Goal: Task Accomplishment & Management: Complete application form

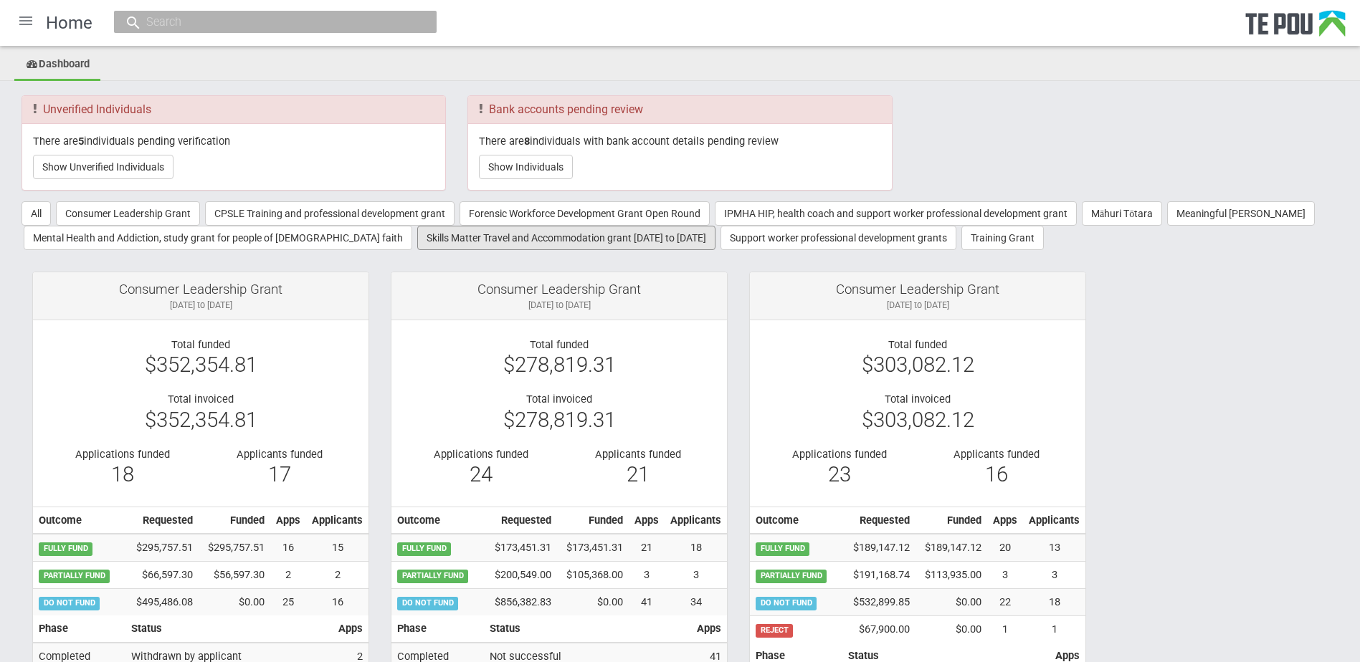
click at [435, 242] on button "Skills Matter Travel and Accommodation grant 2022 to 2025" at bounding box center [566, 238] width 298 height 24
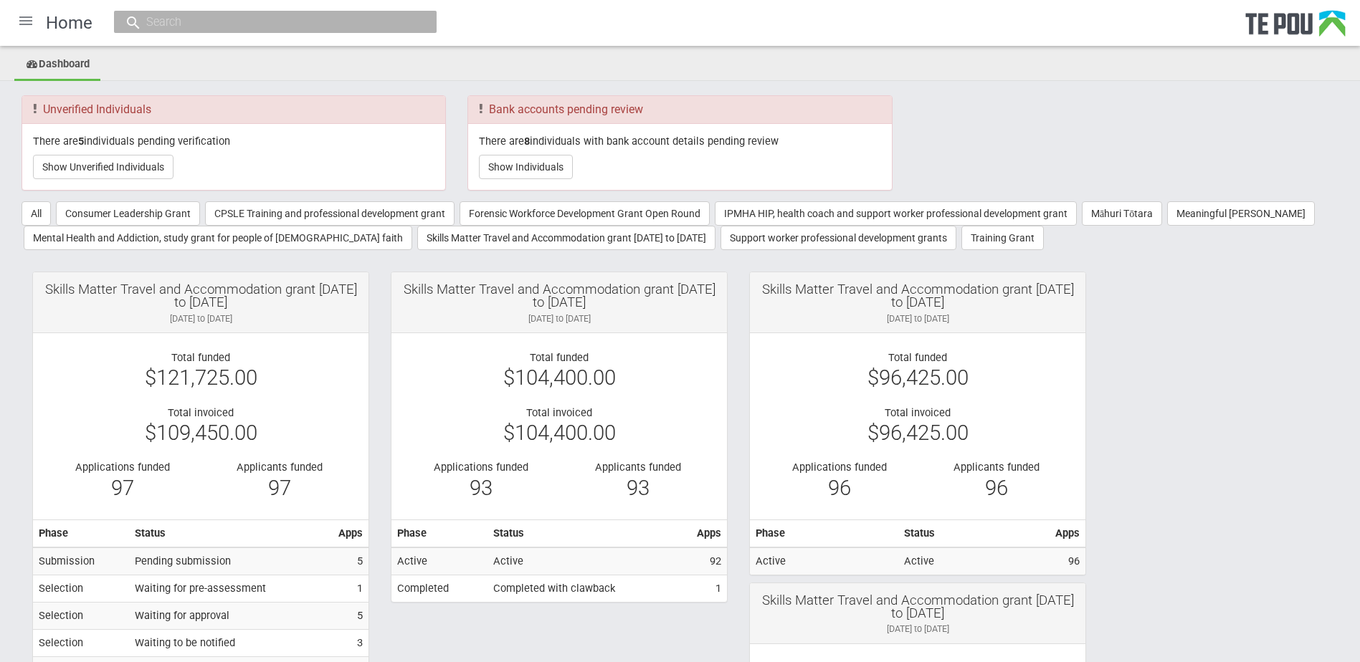
click at [27, 22] on div at bounding box center [26, 21] width 34 height 34
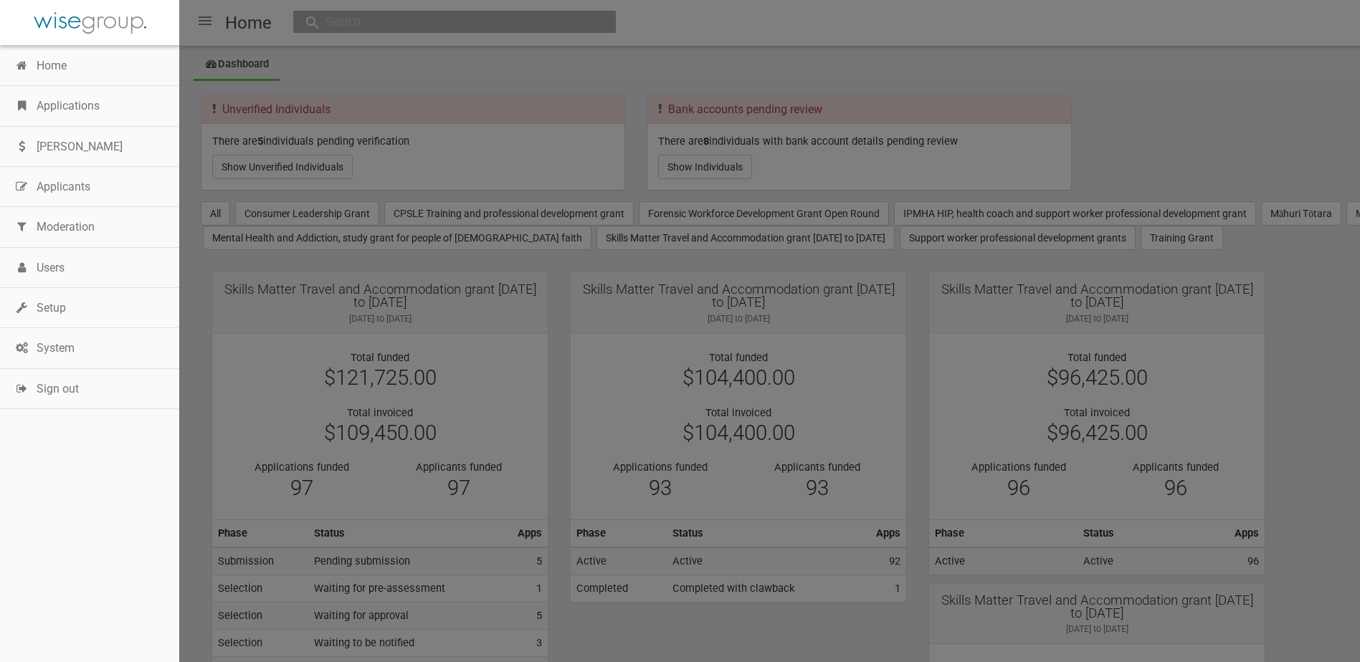
click at [77, 97] on link "Applications" at bounding box center [89, 106] width 179 height 40
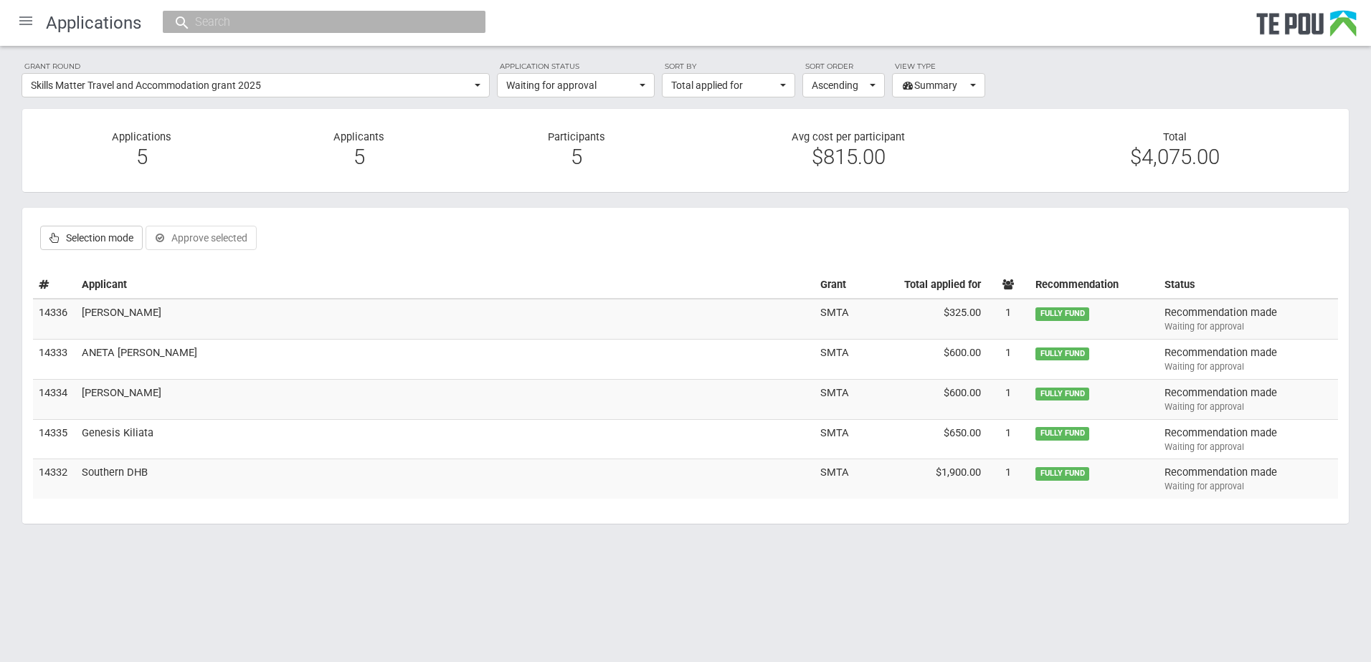
click at [105, 315] on td "[PERSON_NAME]" at bounding box center [445, 319] width 738 height 40
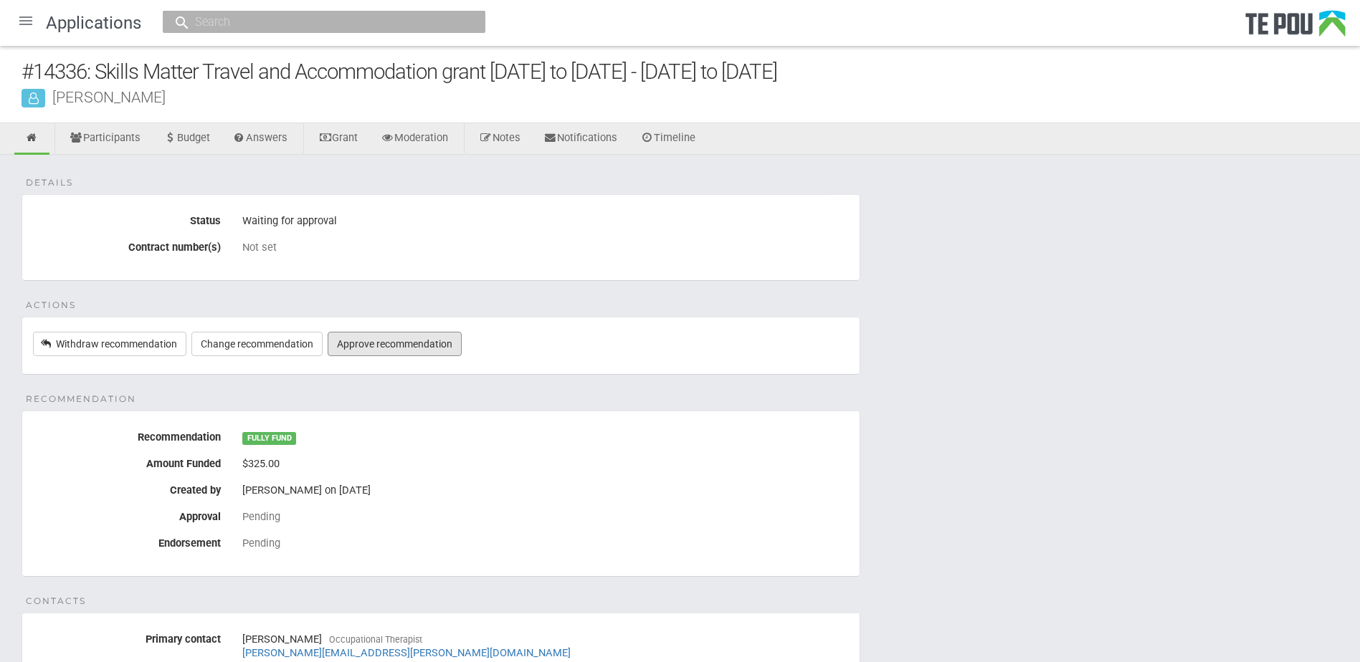
click at [392, 341] on link "Approve recommendation" at bounding box center [395, 344] width 134 height 24
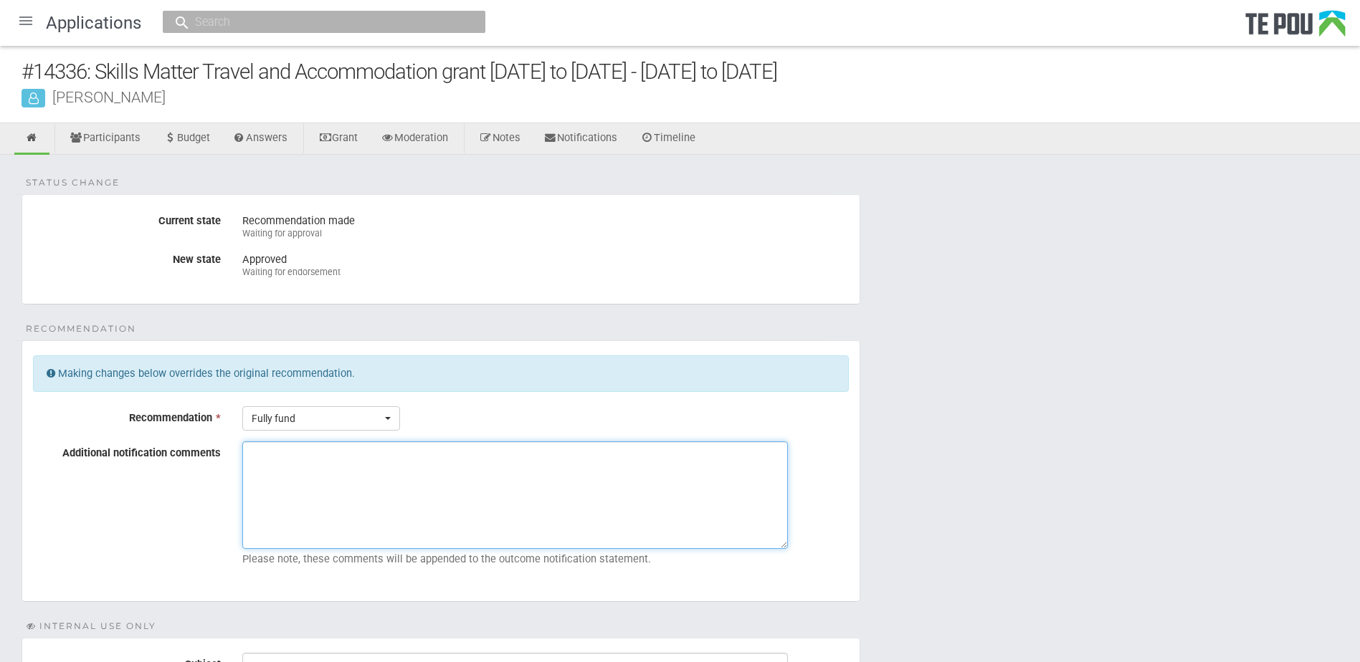
click at [280, 464] on textarea "Additional notification comments" at bounding box center [515, 496] width 546 height 108
drag, startPoint x: 433, startPoint y: 447, endPoint x: 242, endPoint y: 445, distance: 190.7
click at [242, 445] on textarea "Kelly is a Skills Matter student" at bounding box center [515, 496] width 546 height 108
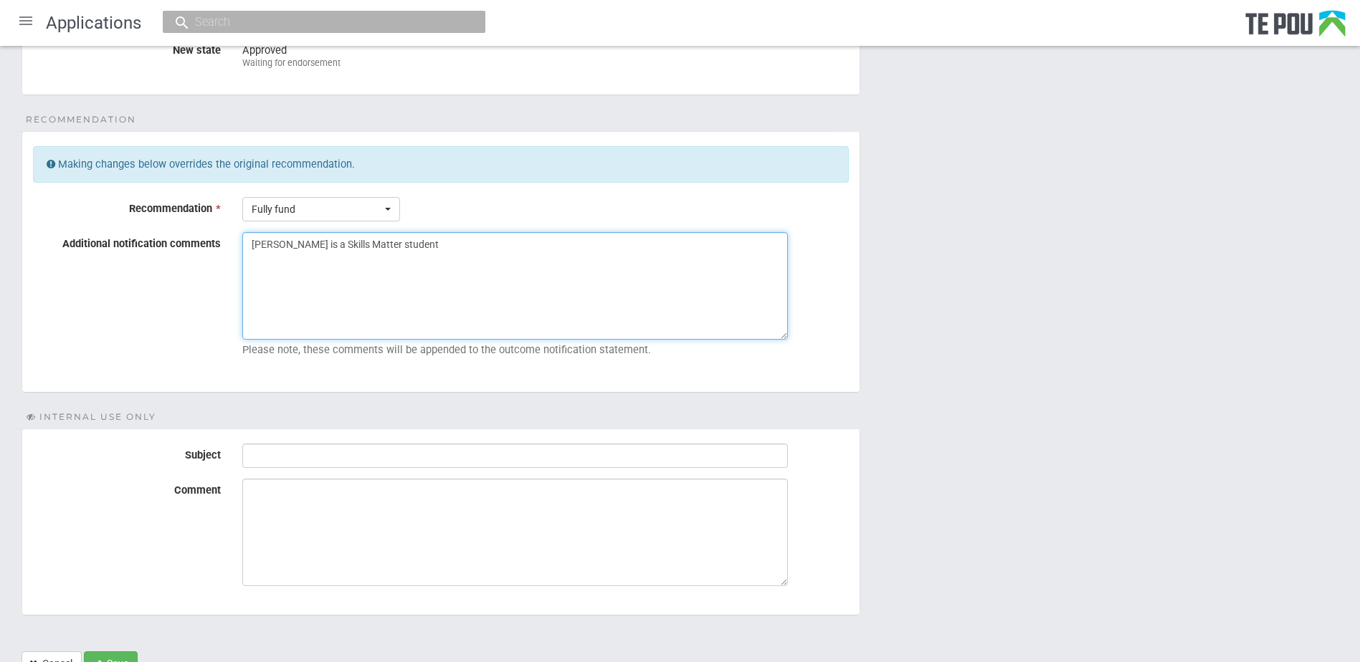
scroll to position [273, 0]
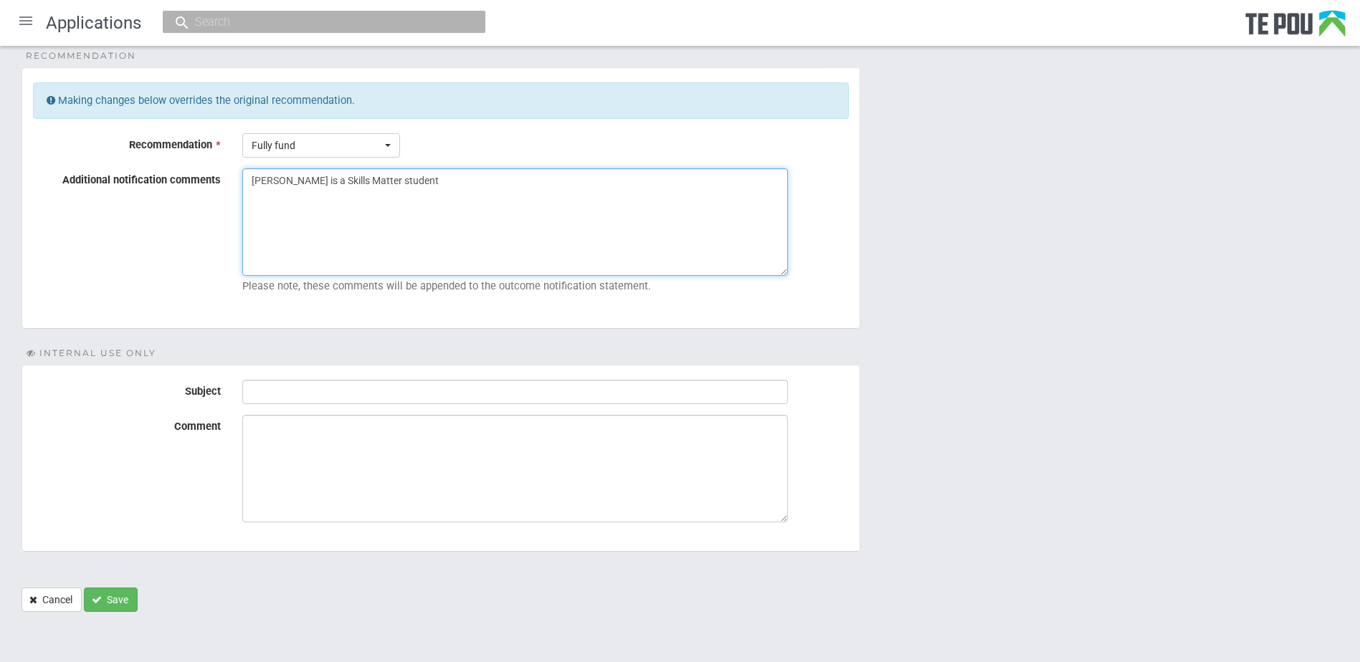
type textarea "Kelly is a Skills Matter student"
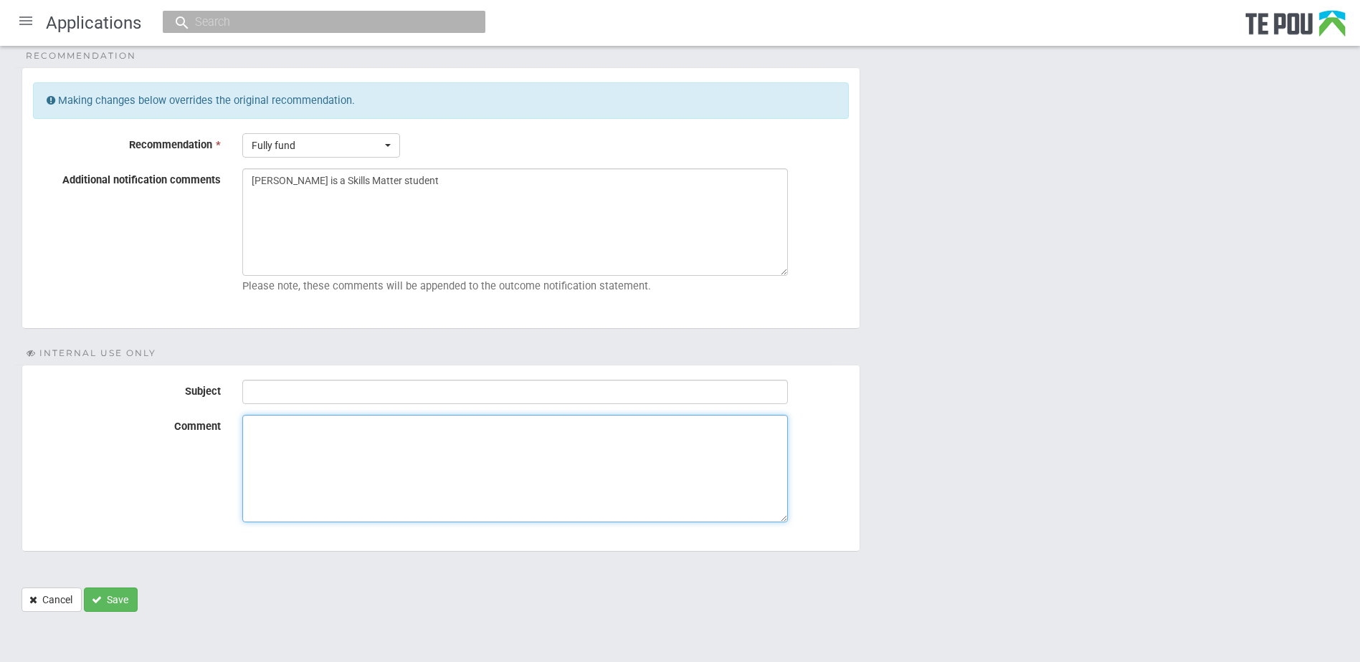
click at [358, 444] on textarea "Comment" at bounding box center [515, 469] width 546 height 108
paste textarea "Kelly is a Skills Matter student"
type textarea "Kelly is a Skills Matter student"
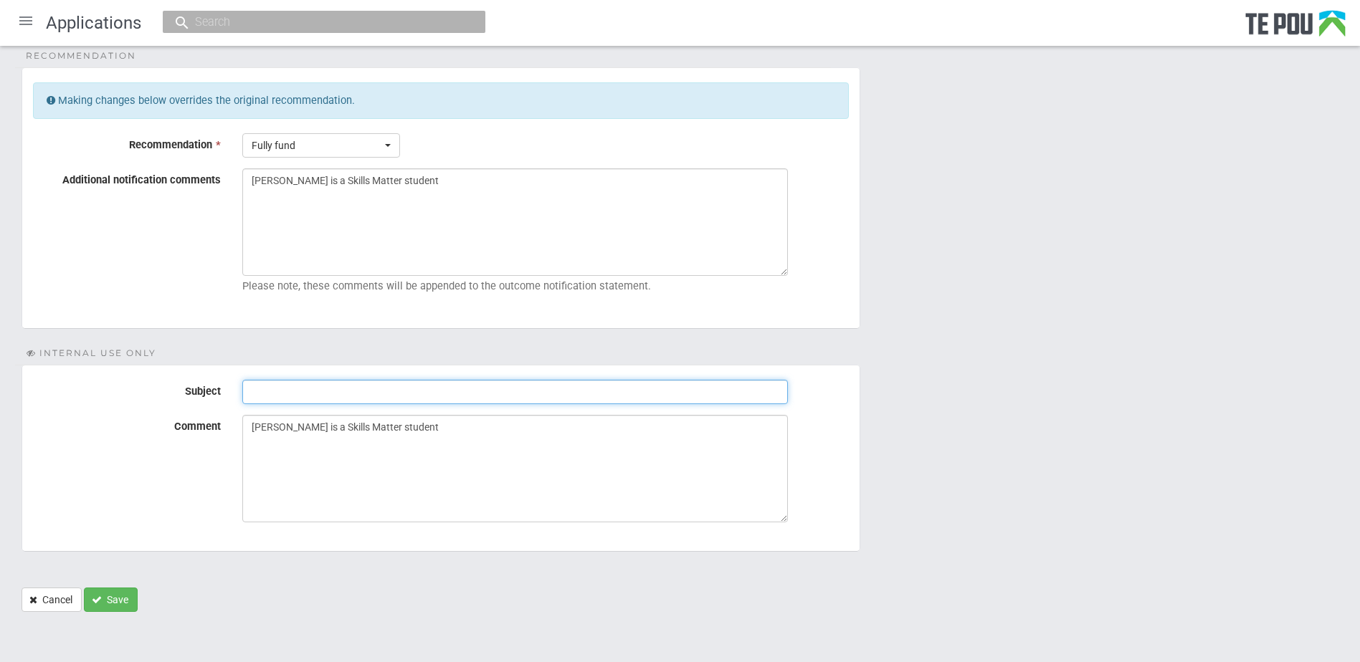
click at [314, 388] on input "Subject" at bounding box center [515, 392] width 546 height 24
type input "Ready for endorsement"
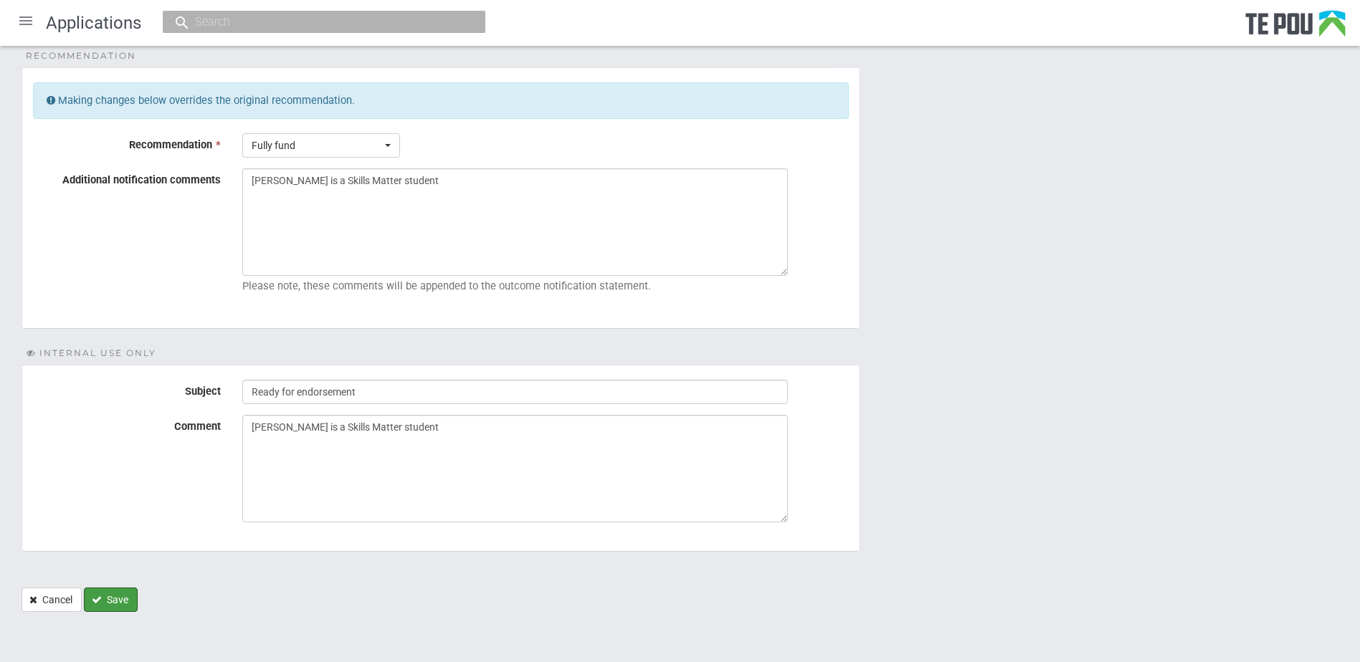
click at [112, 607] on button "Save" at bounding box center [111, 600] width 54 height 24
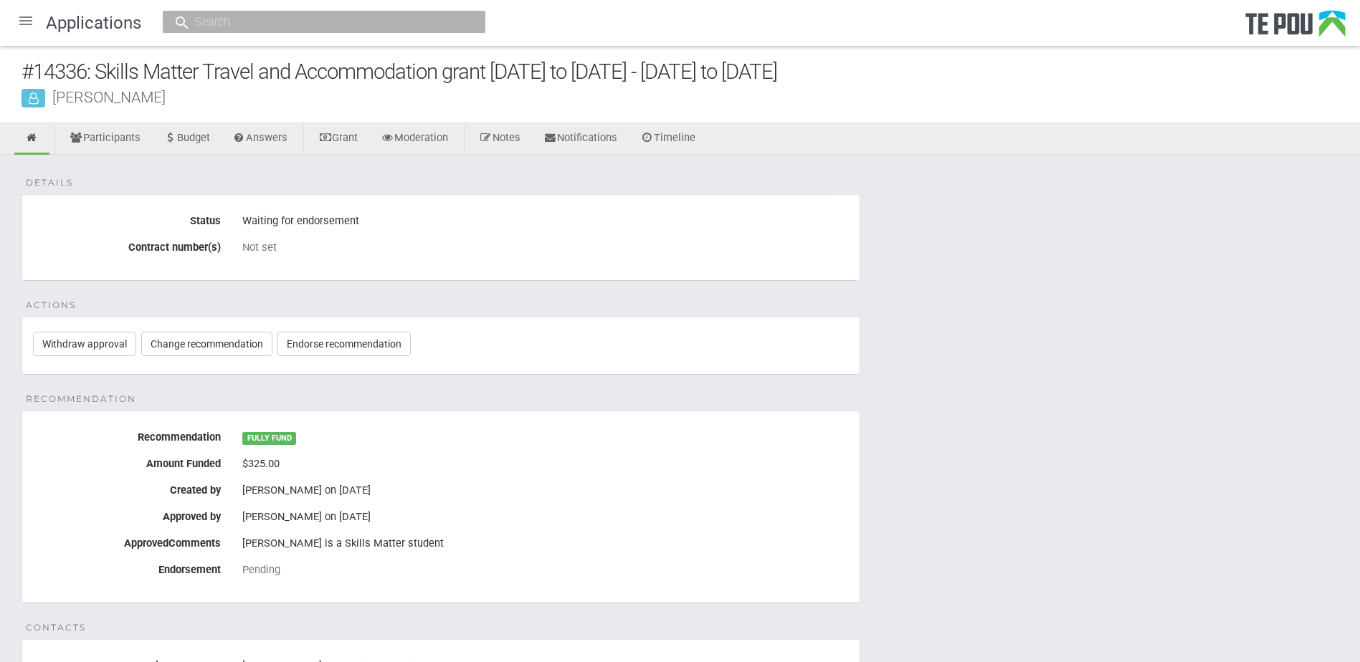
click at [31, 19] on div at bounding box center [26, 21] width 34 height 34
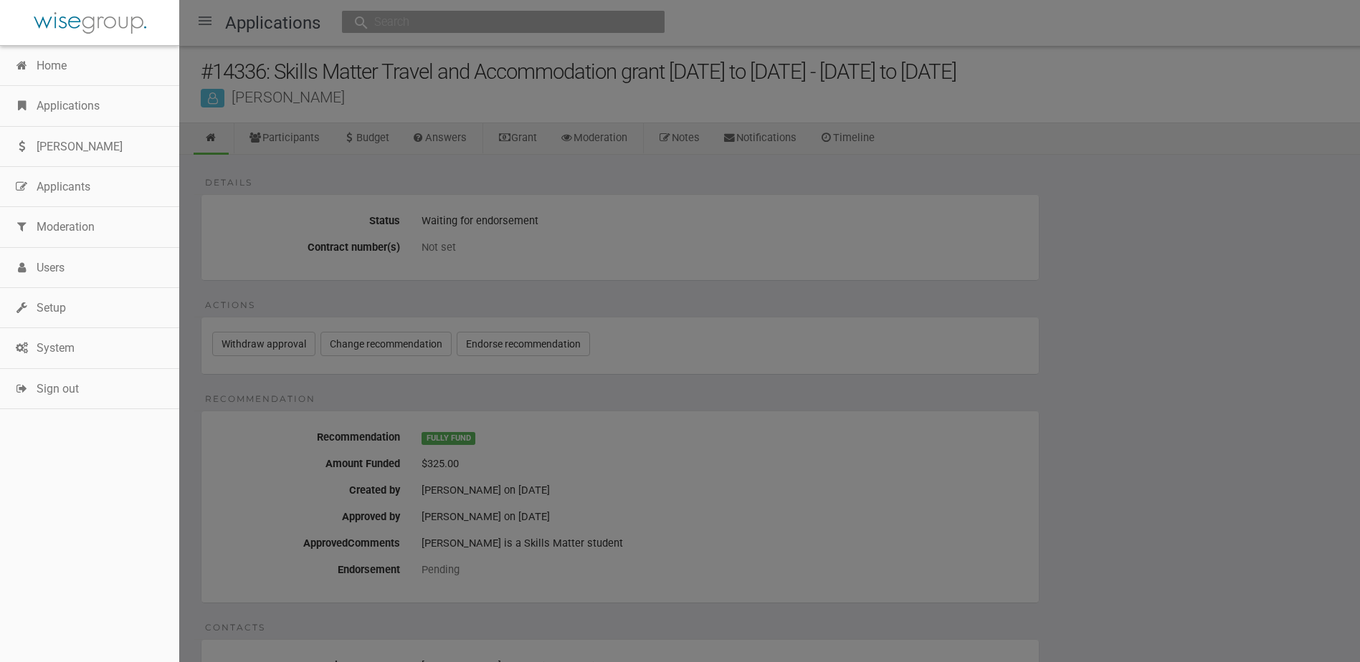
click at [68, 109] on link "Applications" at bounding box center [89, 106] width 179 height 40
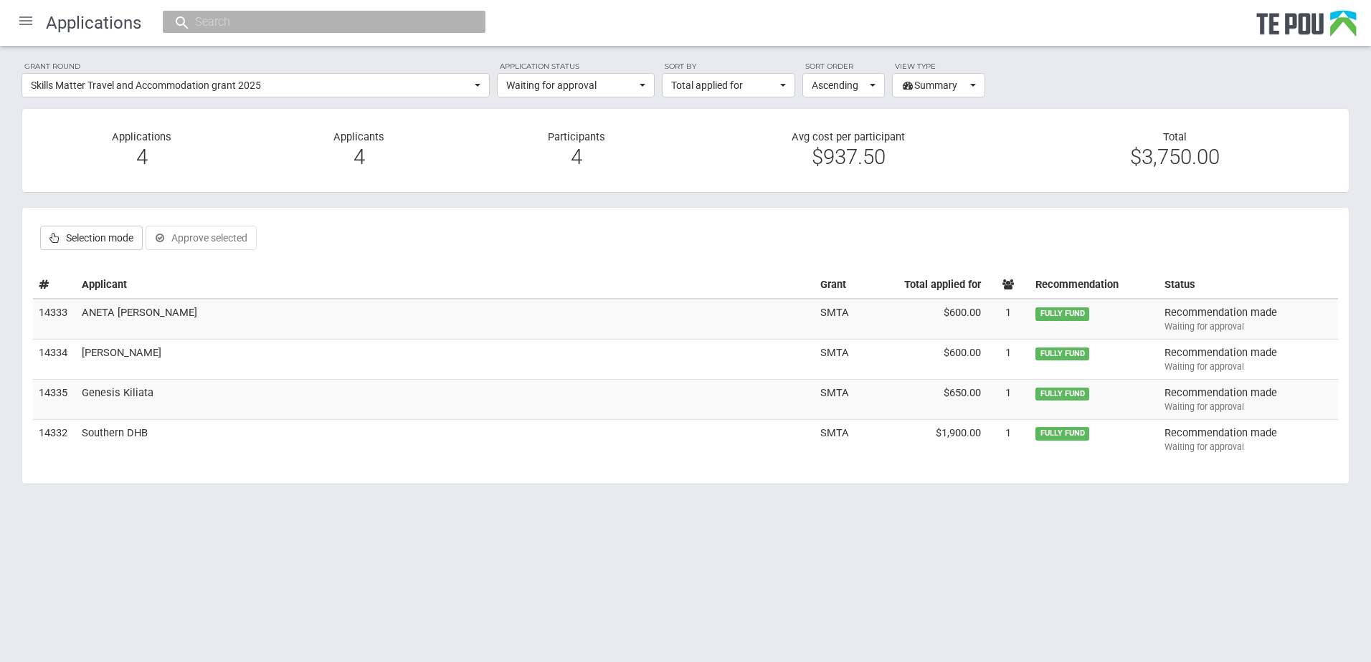
click at [133, 310] on td "ANETA [PERSON_NAME]" at bounding box center [445, 319] width 738 height 40
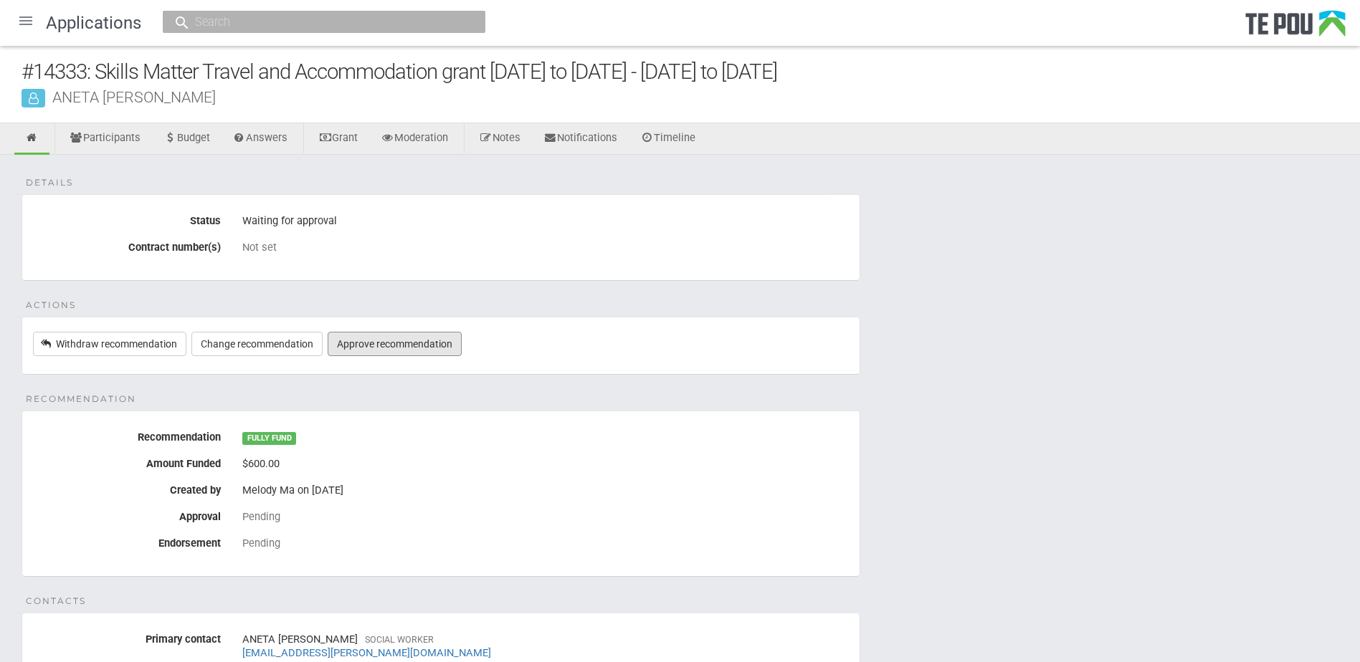
click at [400, 348] on link "Approve recommendation" at bounding box center [395, 344] width 134 height 24
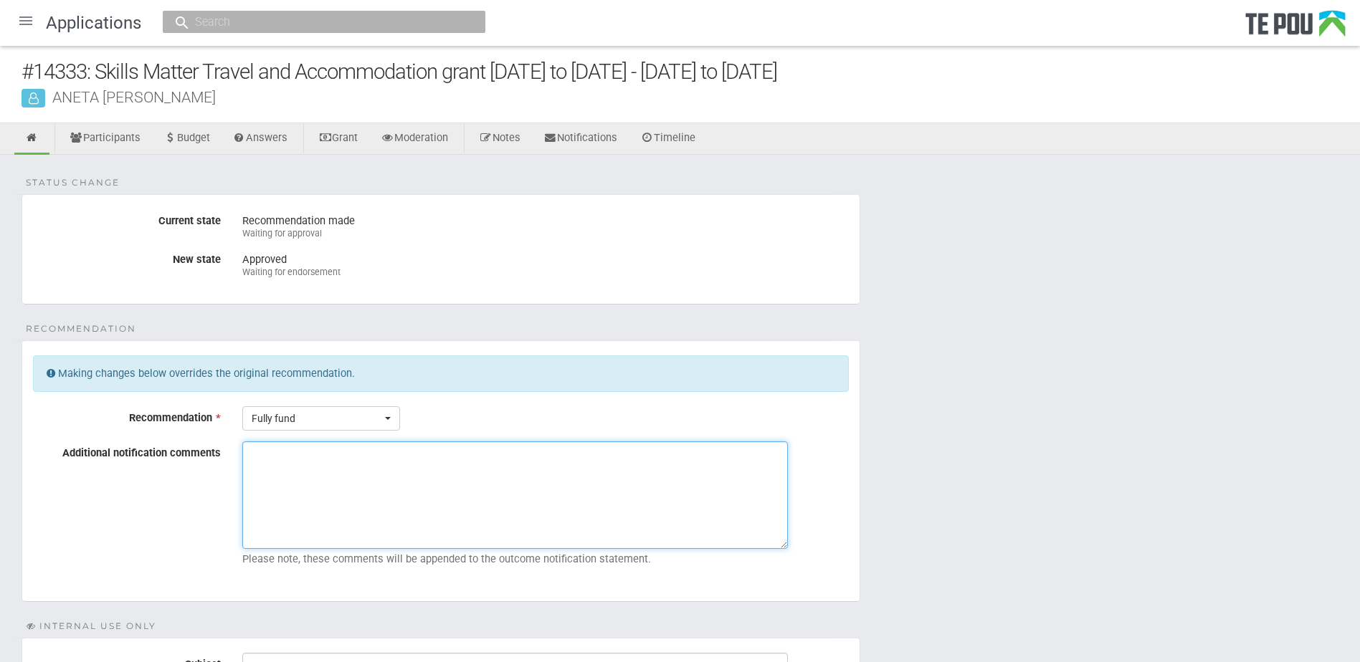
click at [272, 460] on textarea "Additional notification comments" at bounding box center [515, 496] width 546 height 108
drag, startPoint x: 401, startPoint y: 453, endPoint x: 187, endPoint y: 472, distance: 214.5
click at [187, 472] on div "Additional notification comments Aneta is a Skills Matter student Please note, …" at bounding box center [440, 507] width 837 height 131
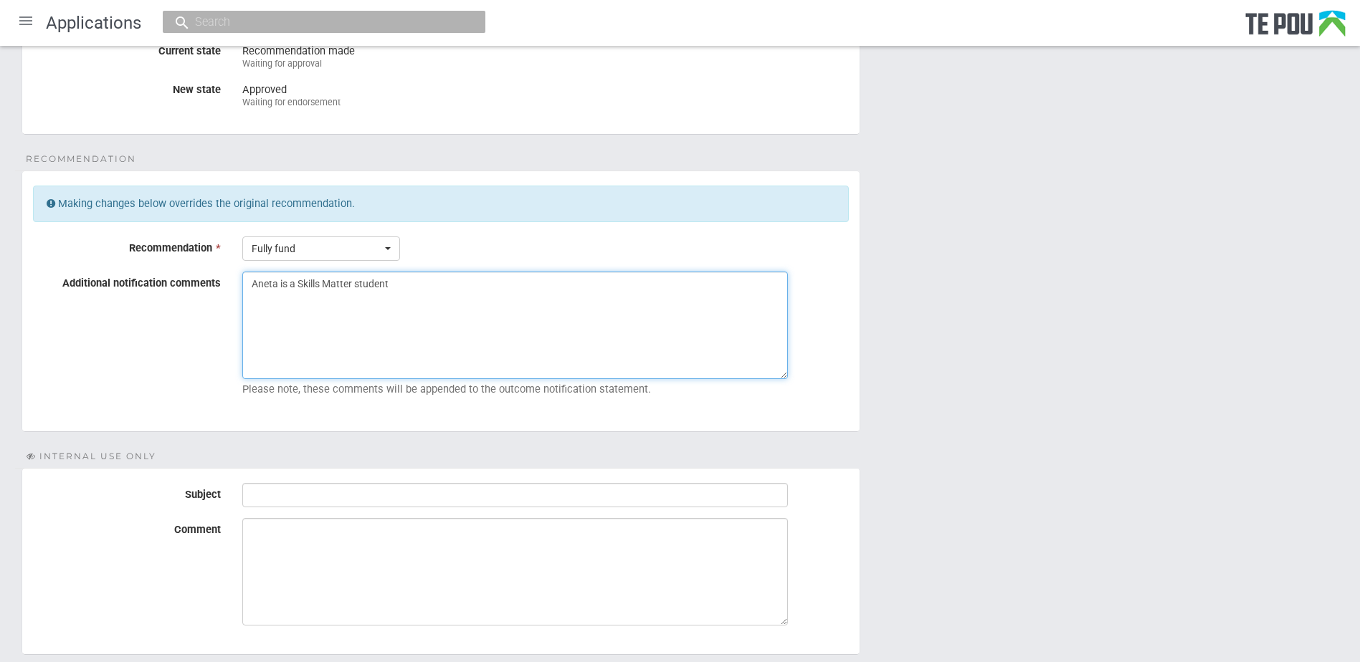
scroll to position [273, 0]
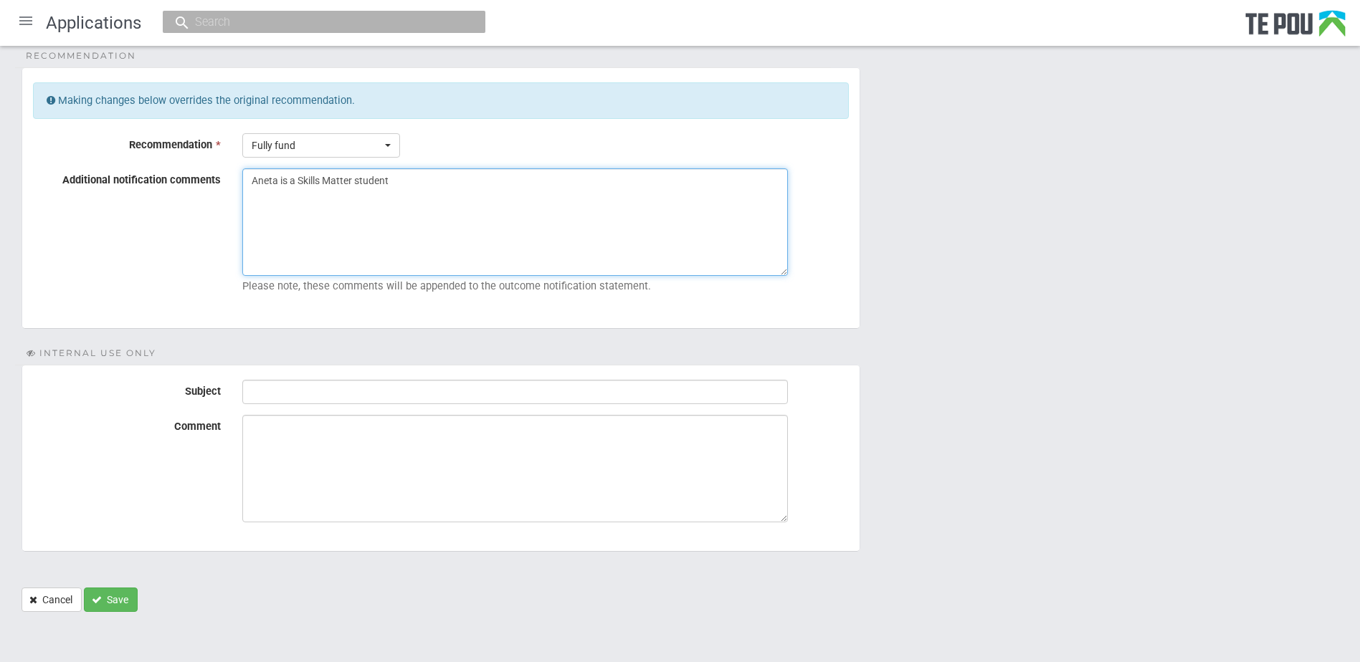
type textarea "Aneta is a Skills Matter student"
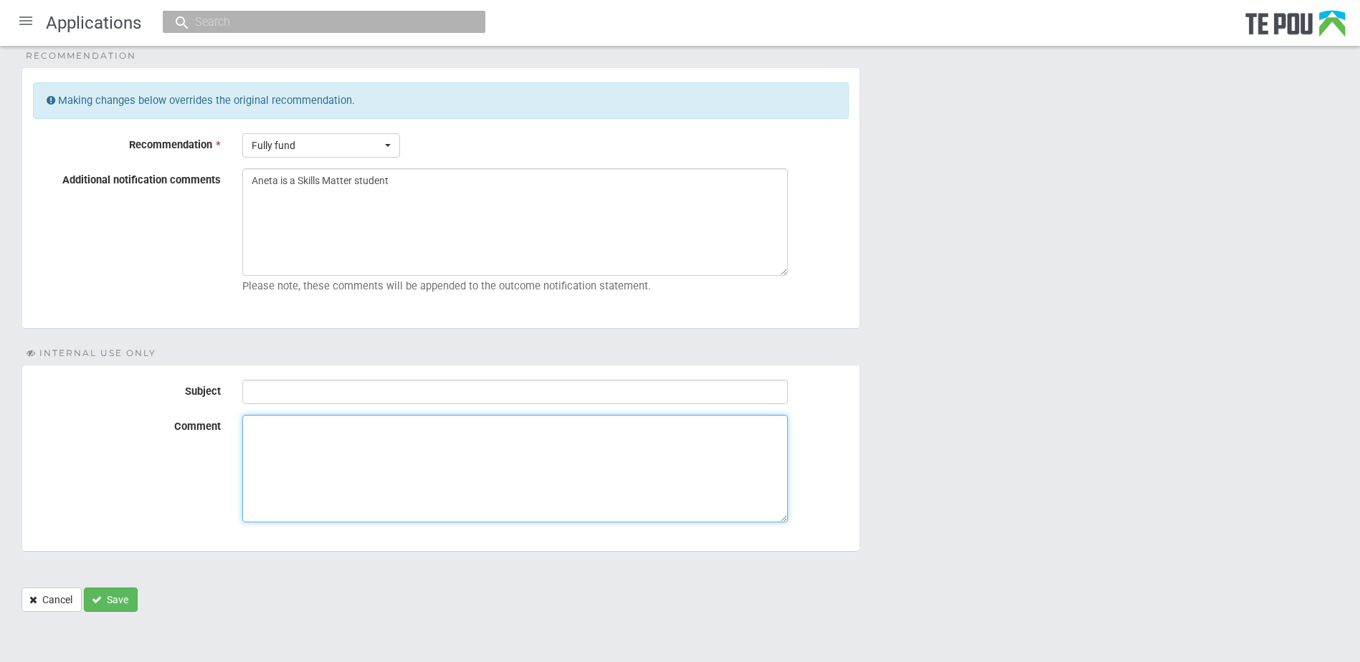
click at [267, 429] on textarea "Comment" at bounding box center [515, 469] width 546 height 108
paste textarea "Aneta is a Skills Matter student"
type textarea "Aneta is a Skills Matter student"
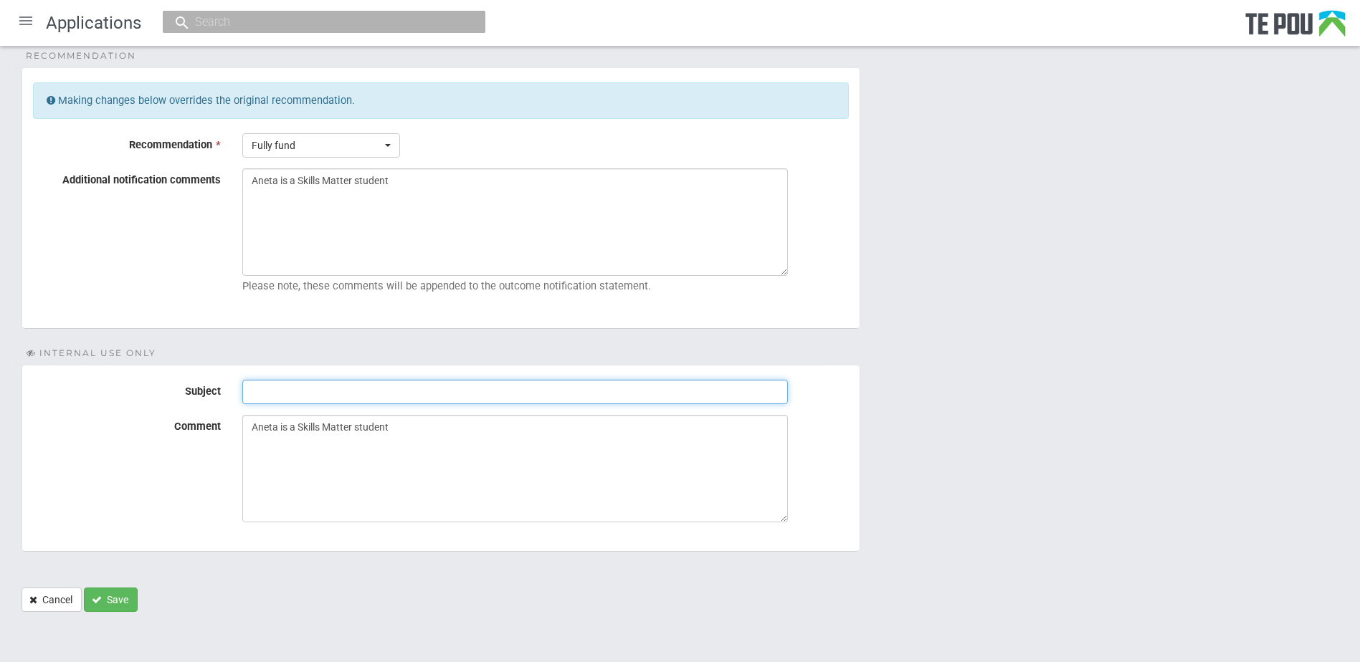
click at [270, 395] on input "Subject" at bounding box center [515, 392] width 546 height 24
type input "Ready for endorsement"
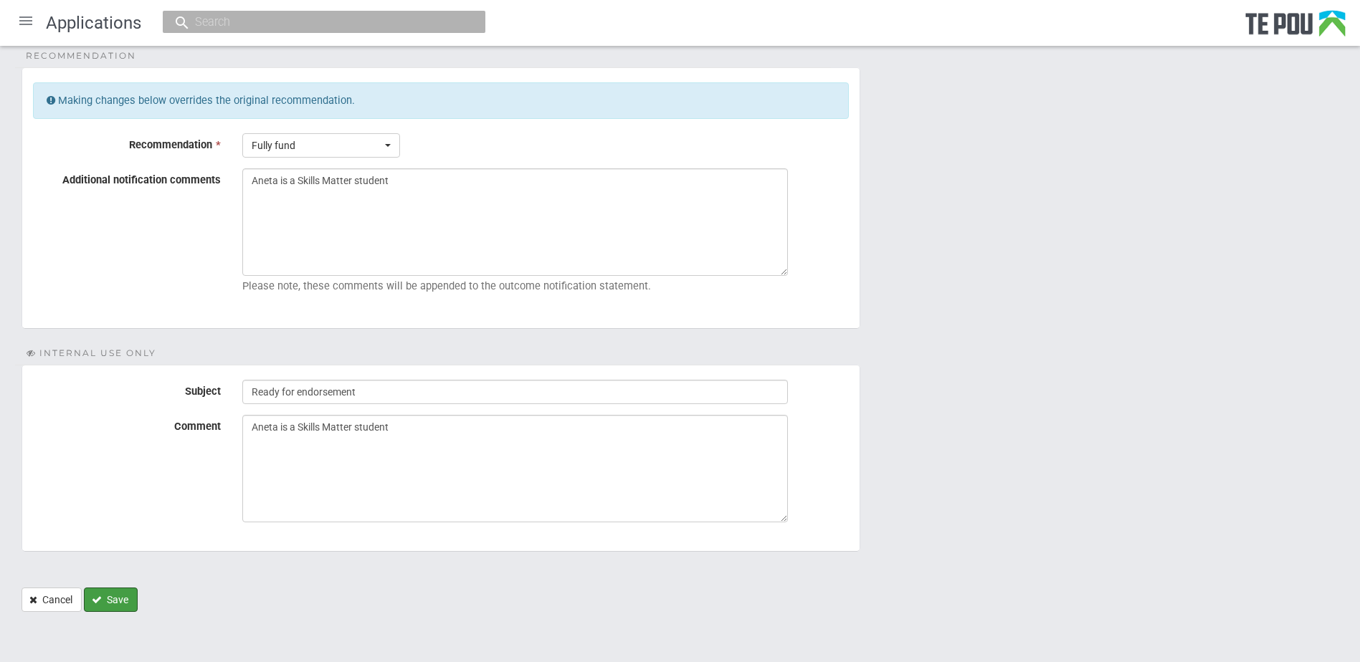
click at [116, 602] on button "Save" at bounding box center [111, 600] width 54 height 24
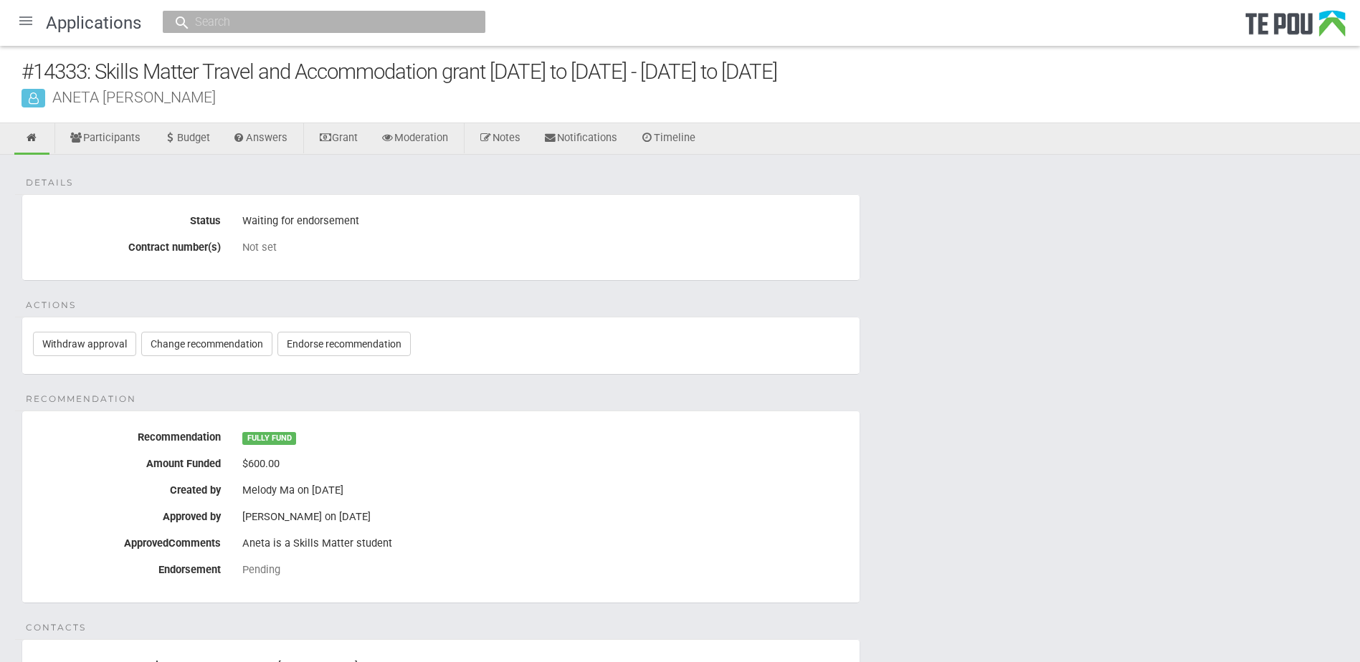
click at [24, 22] on div at bounding box center [26, 21] width 34 height 34
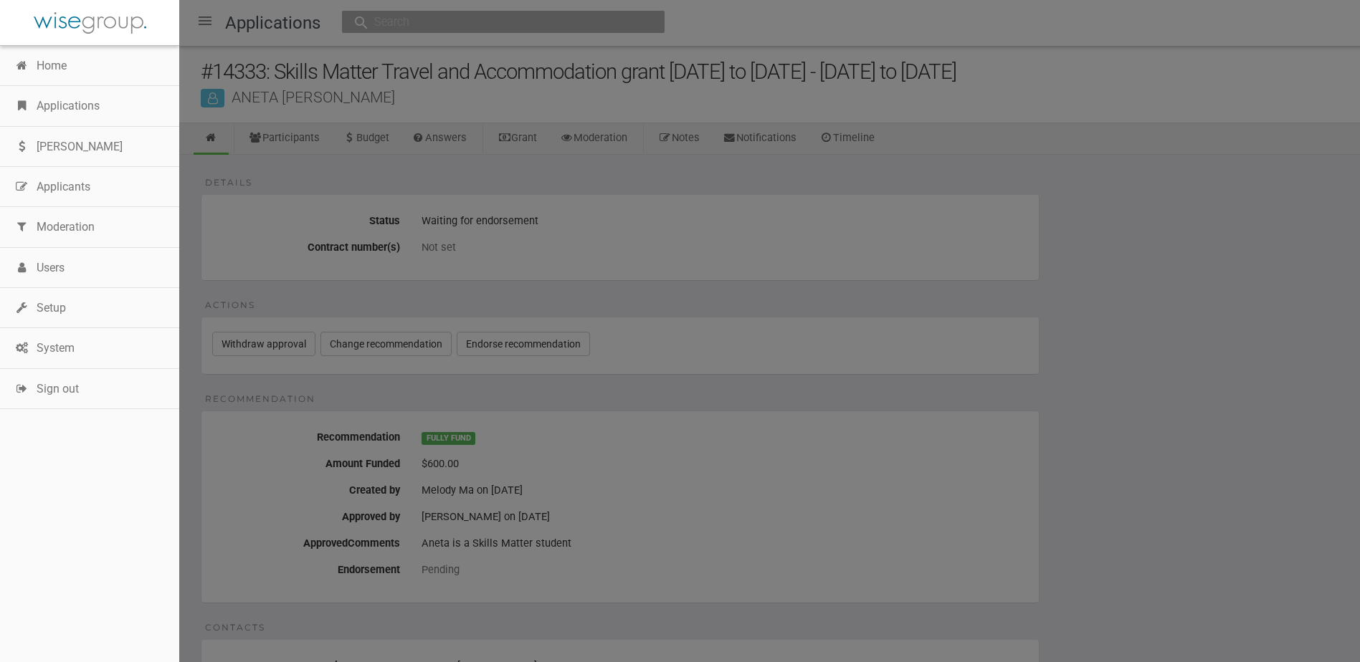
click at [89, 104] on link "Applications" at bounding box center [89, 106] width 179 height 40
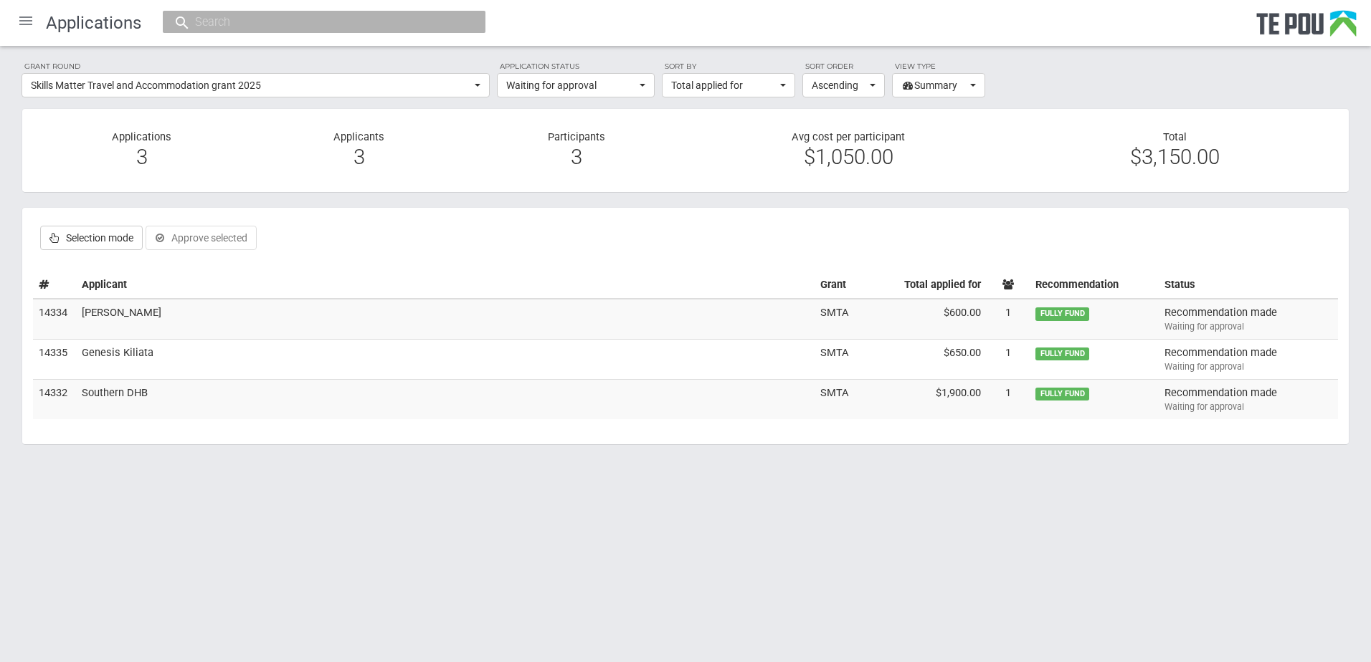
click at [128, 309] on td "Jordan Jennings" at bounding box center [445, 319] width 738 height 40
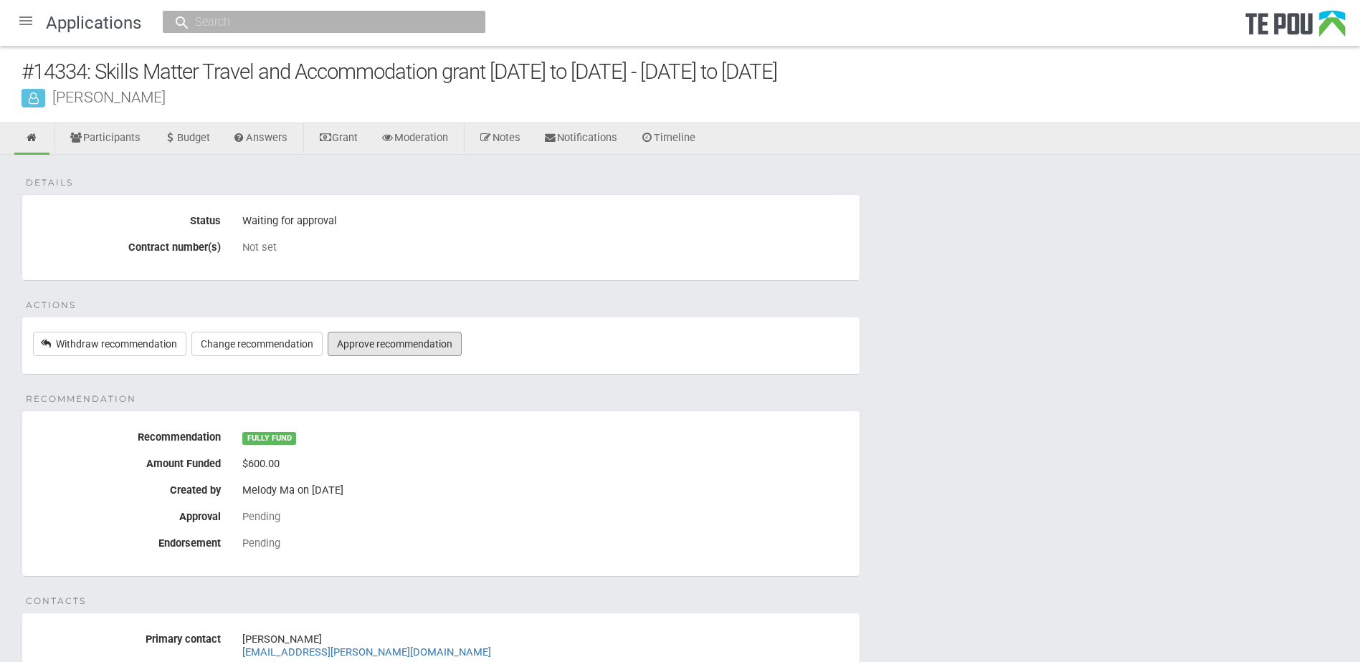
click at [414, 348] on link "Approve recommendation" at bounding box center [395, 344] width 134 height 24
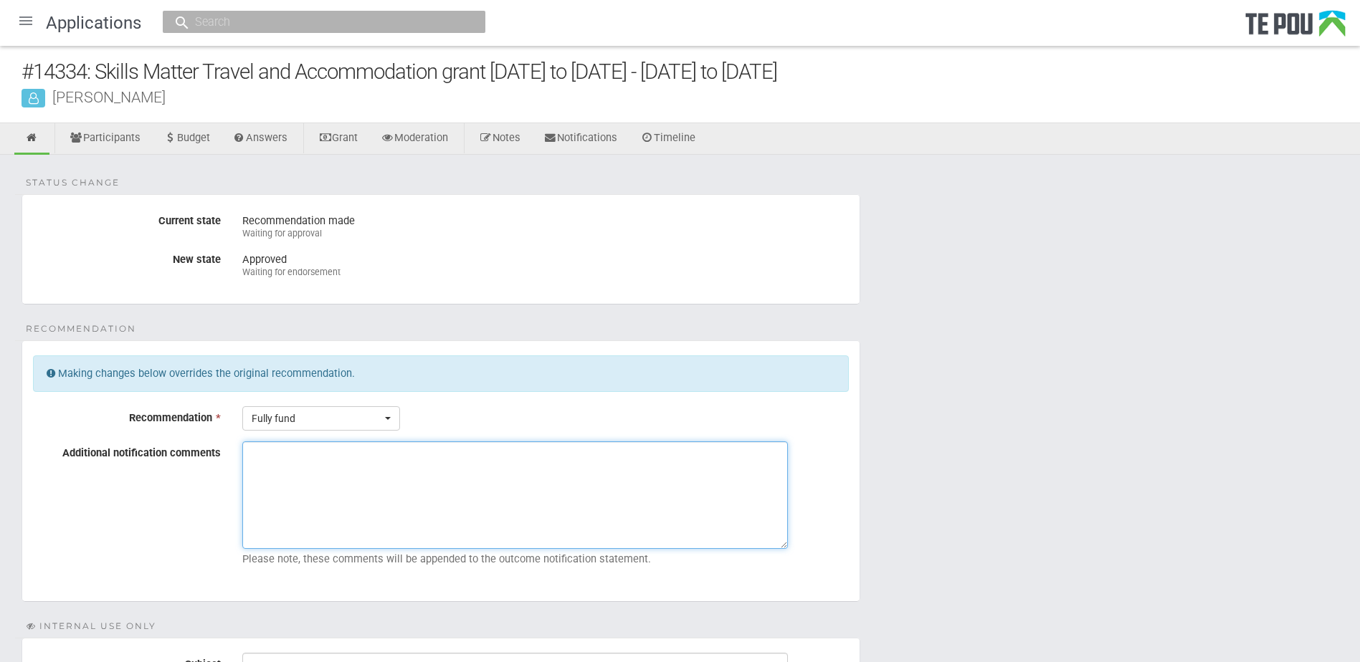
click at [290, 458] on textarea "Additional notification comments" at bounding box center [515, 496] width 546 height 108
drag, startPoint x: 436, startPoint y: 460, endPoint x: 218, endPoint y: 456, distance: 218.0
click at [218, 456] on div "Additional notification comments [PERSON_NAME] is a Skills Matter student Pleas…" at bounding box center [440, 507] width 837 height 131
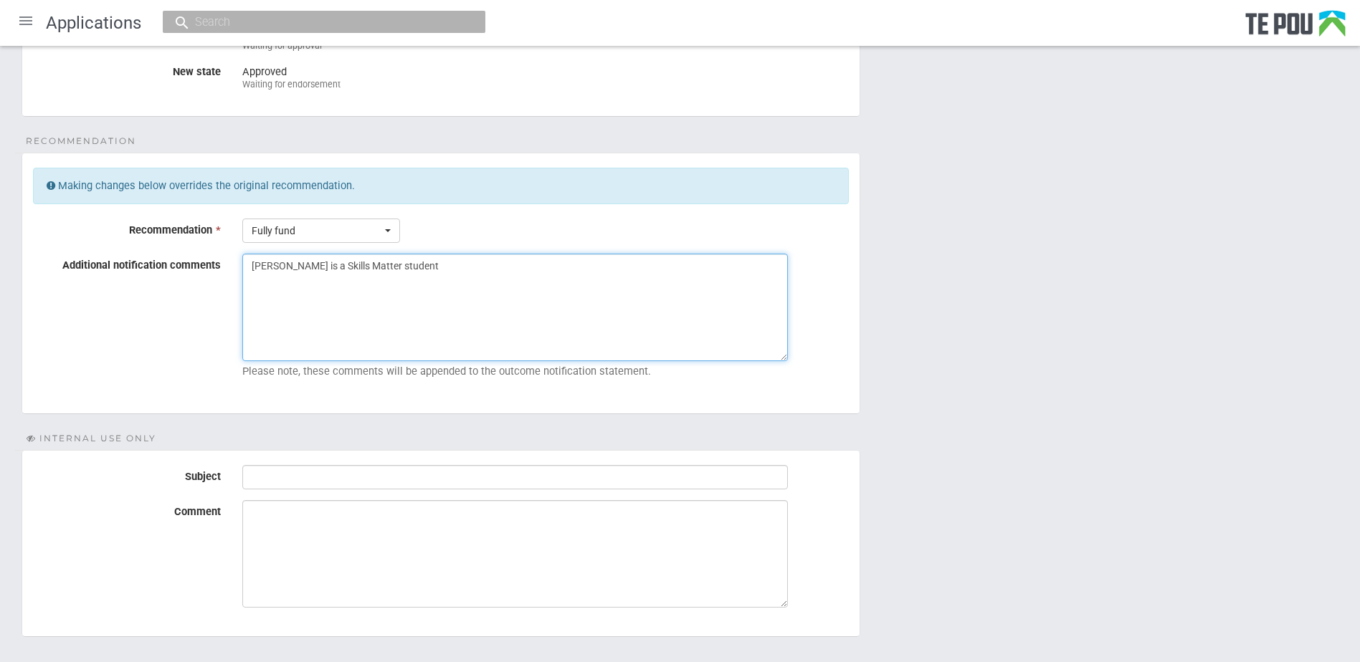
scroll to position [273, 0]
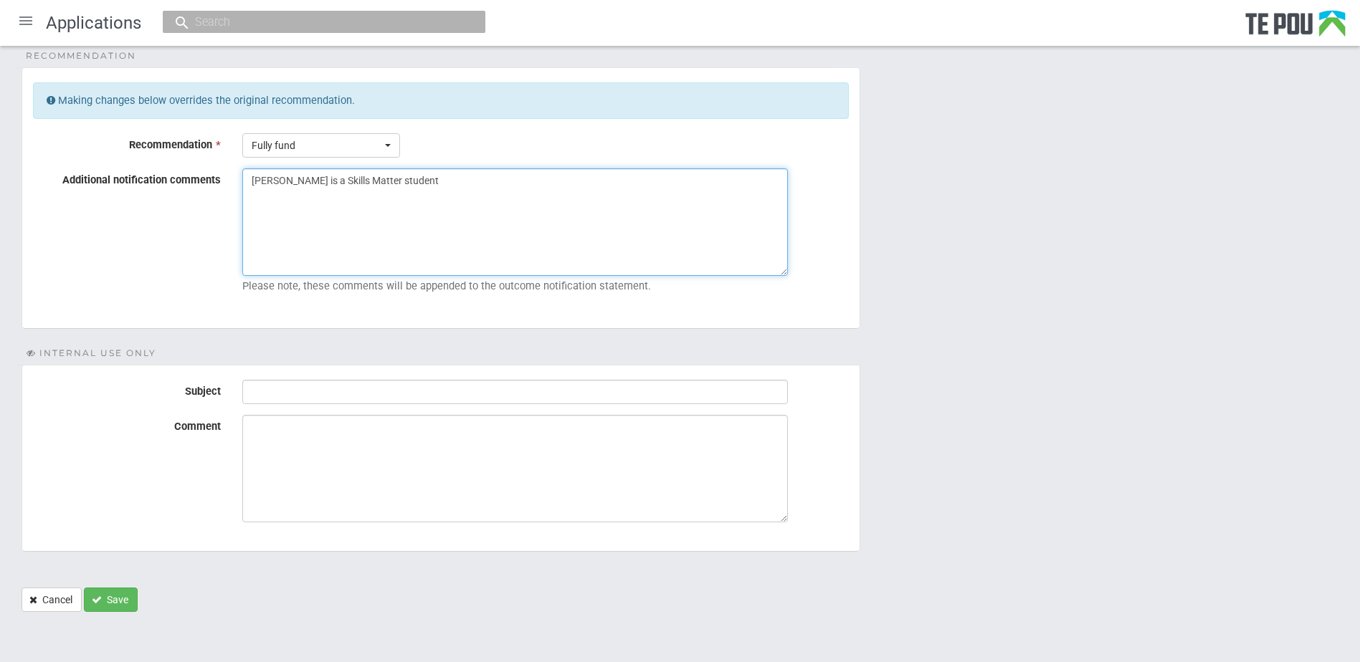
type textarea "[PERSON_NAME] is a Skills Matter student"
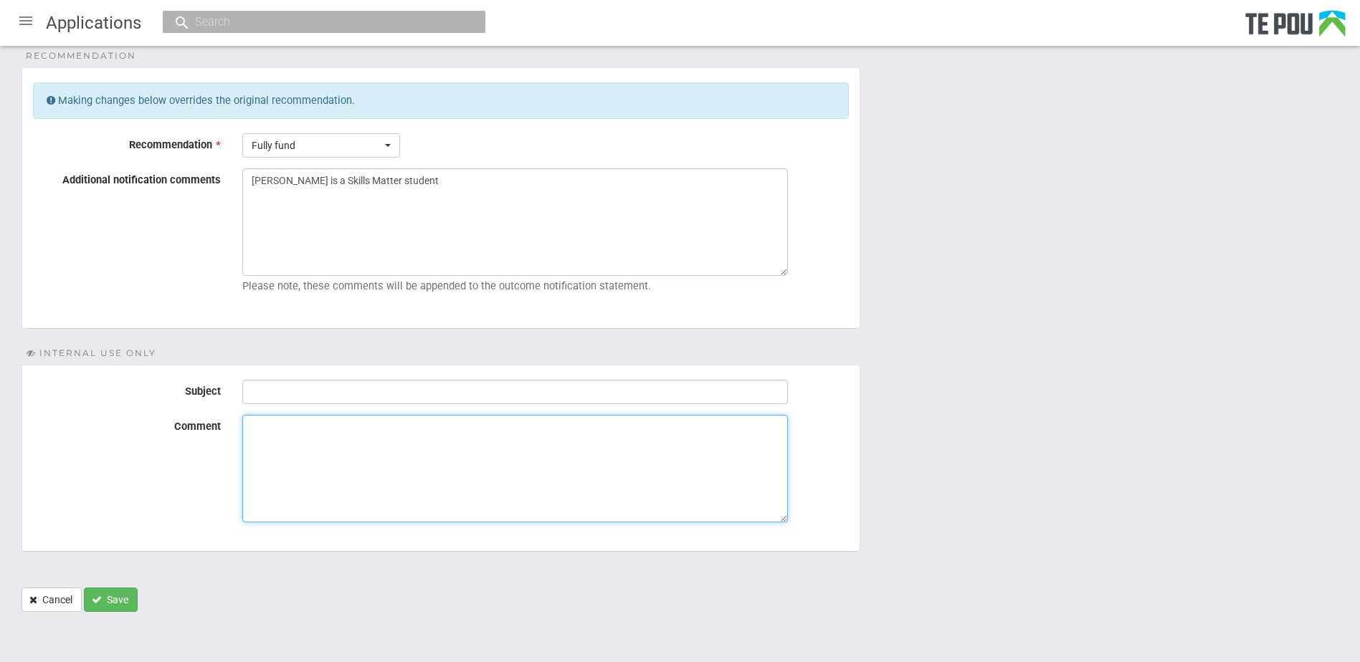
click at [338, 432] on textarea "Comment" at bounding box center [515, 469] width 546 height 108
paste textarea "Jordan is a Skills Matter student"
type textarea "Jordan is a Skills Matter student"
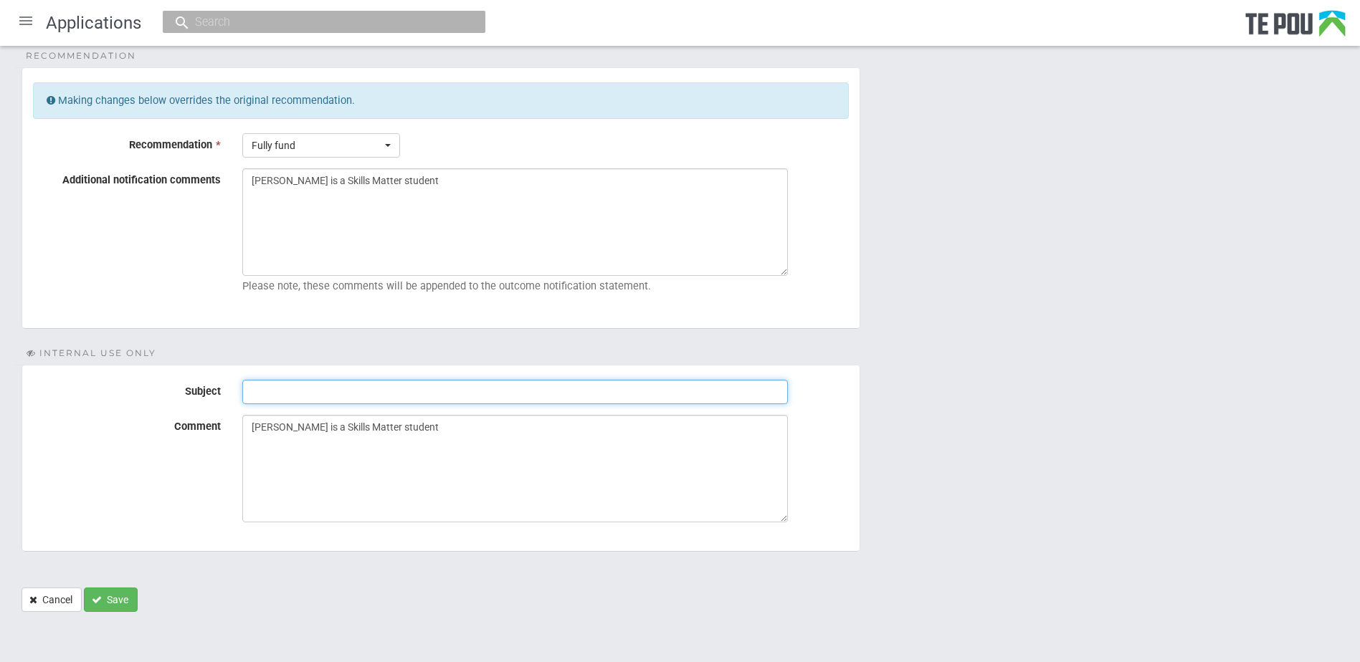
click at [276, 389] on input "Subject" at bounding box center [515, 392] width 546 height 24
type input "Ready for endorsement"
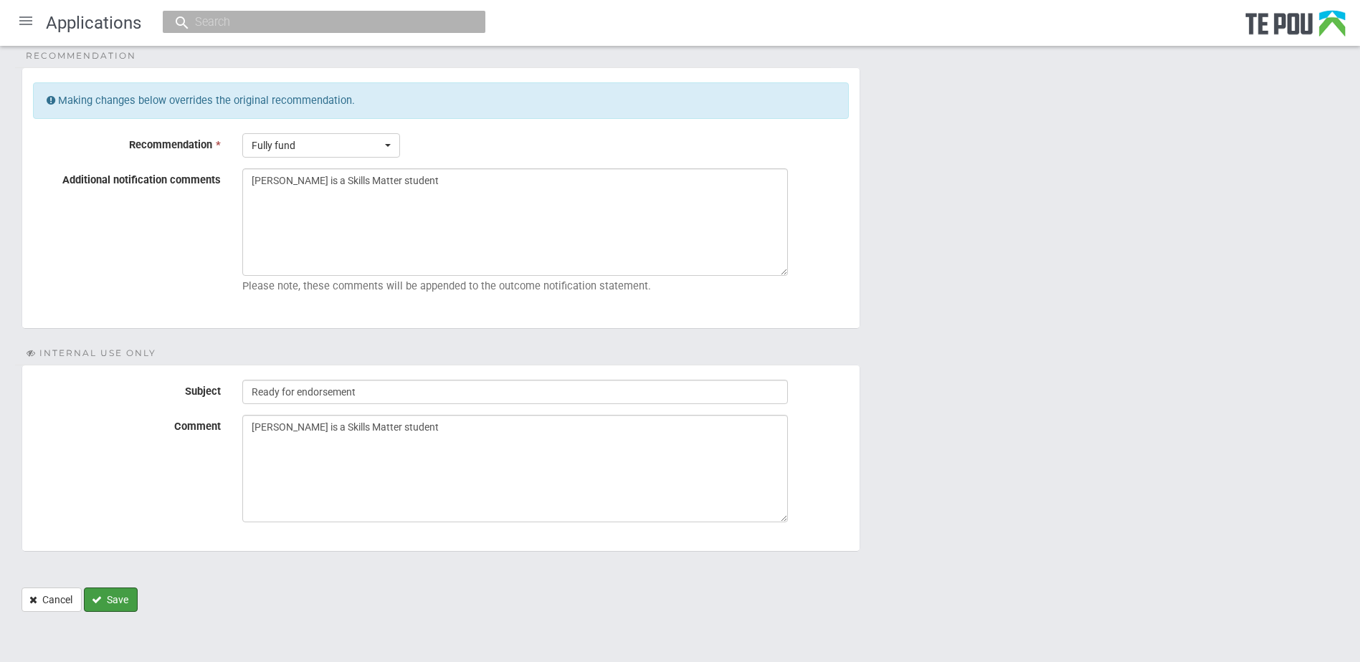
click at [117, 601] on button "Save" at bounding box center [111, 600] width 54 height 24
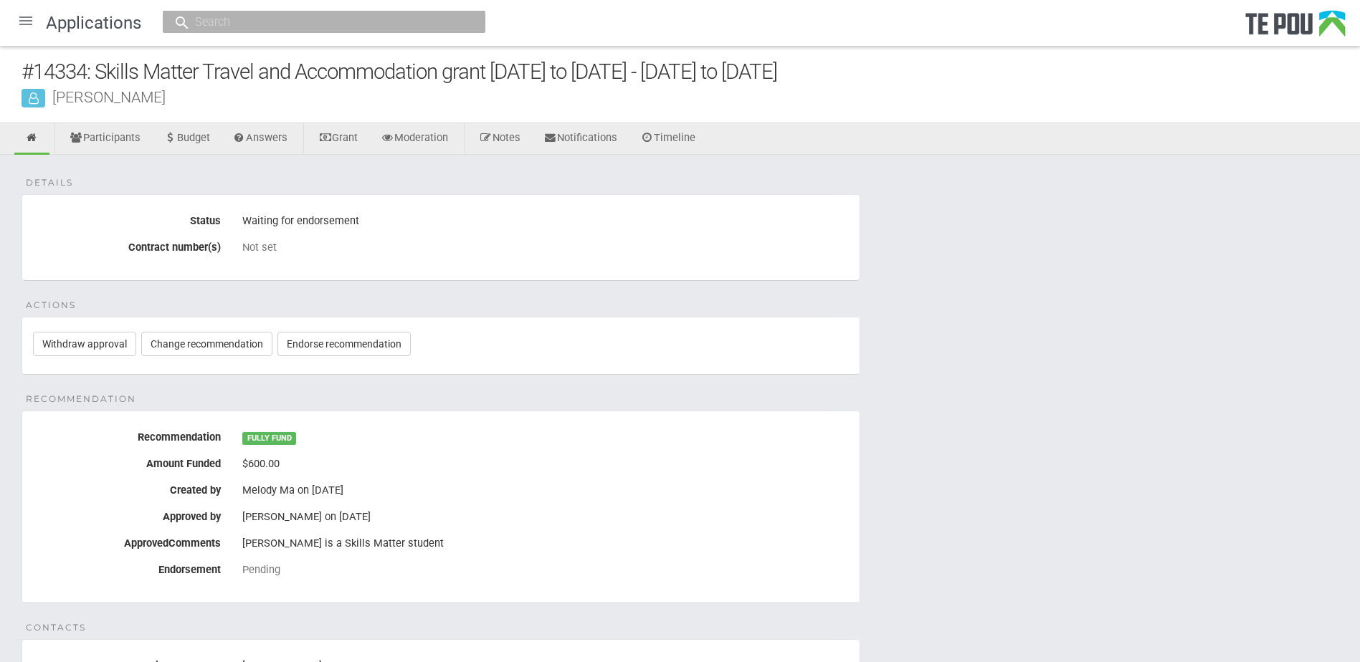
click at [21, 19] on div at bounding box center [26, 21] width 34 height 34
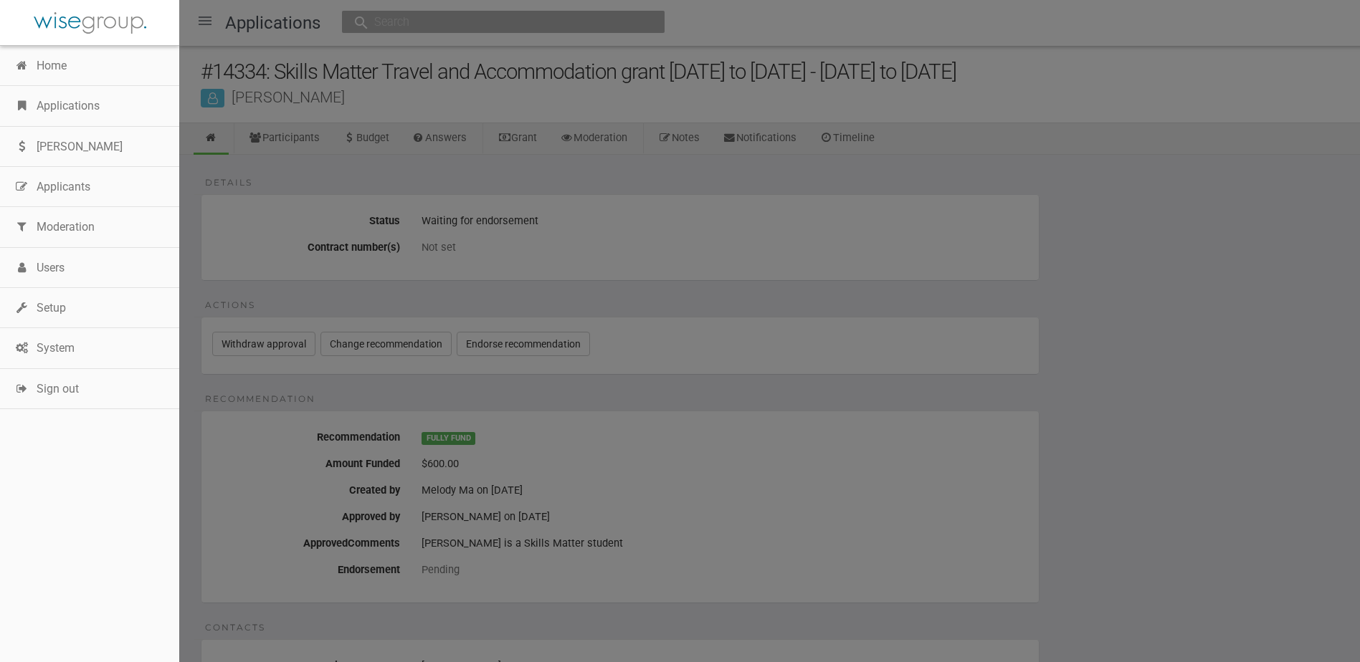
click at [77, 107] on link "Applications" at bounding box center [89, 106] width 179 height 40
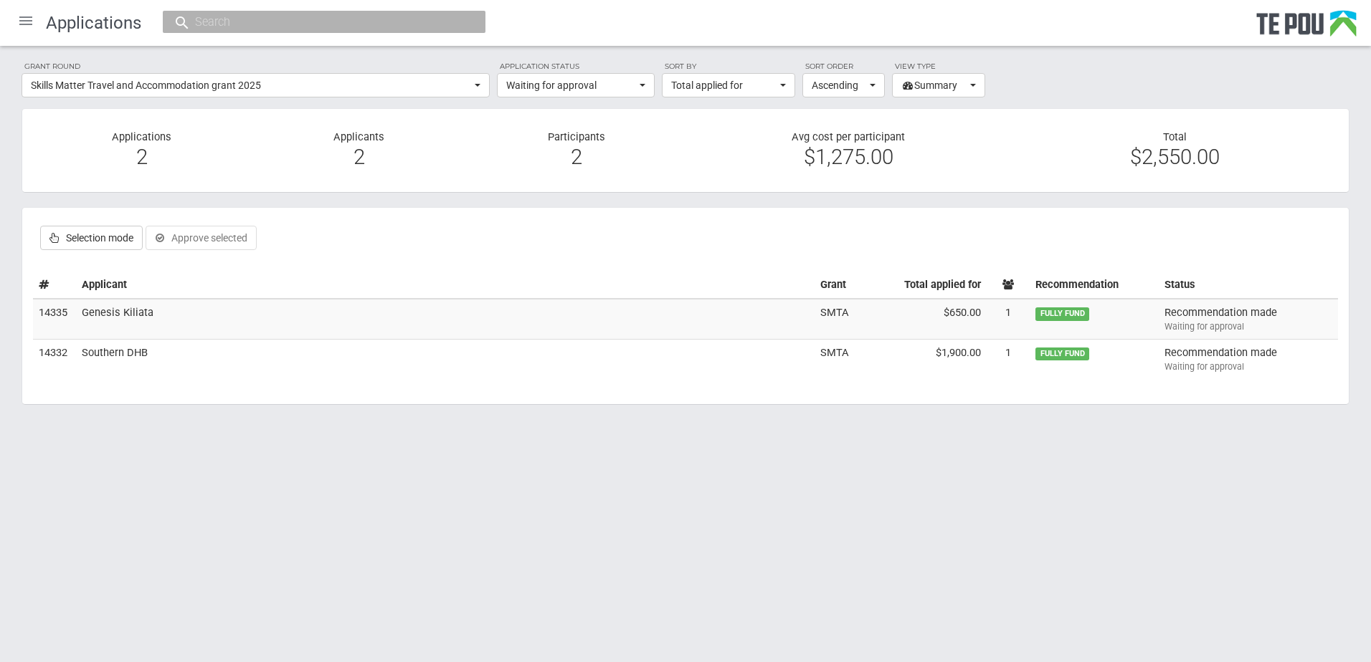
click at [113, 310] on td "Genesis Kiliata" at bounding box center [445, 319] width 738 height 40
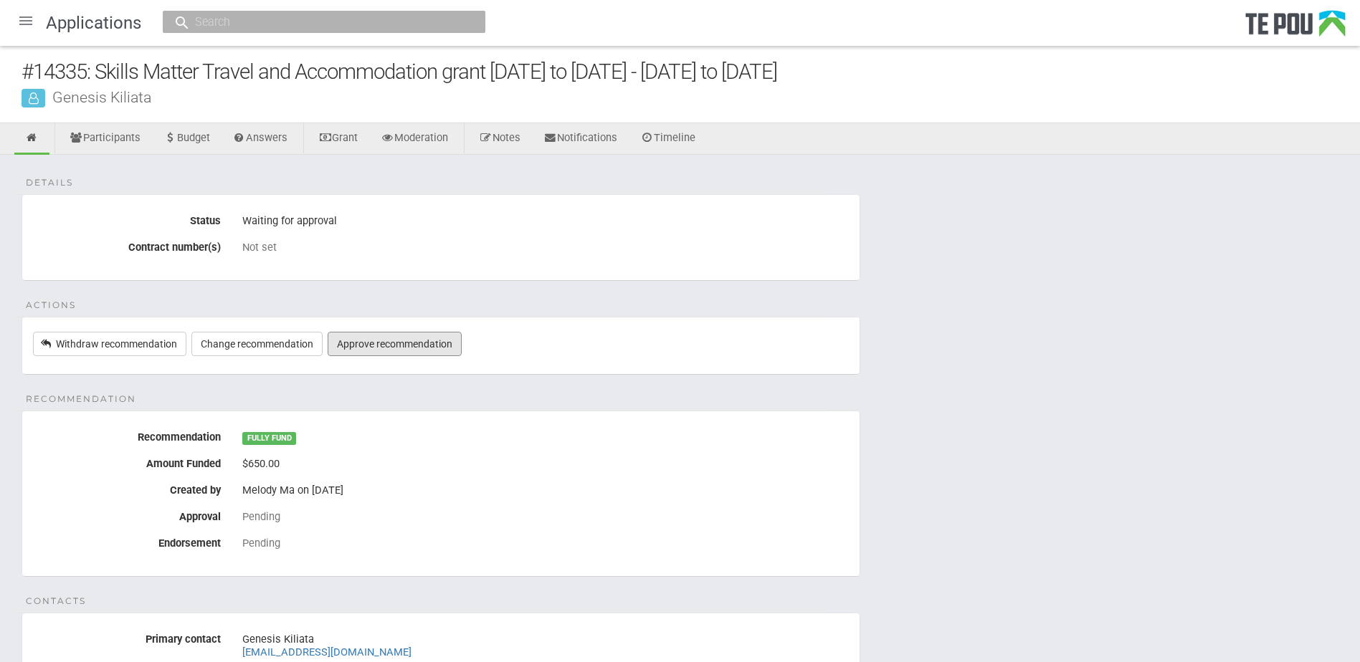
click at [406, 341] on link "Approve recommendation" at bounding box center [395, 344] width 134 height 24
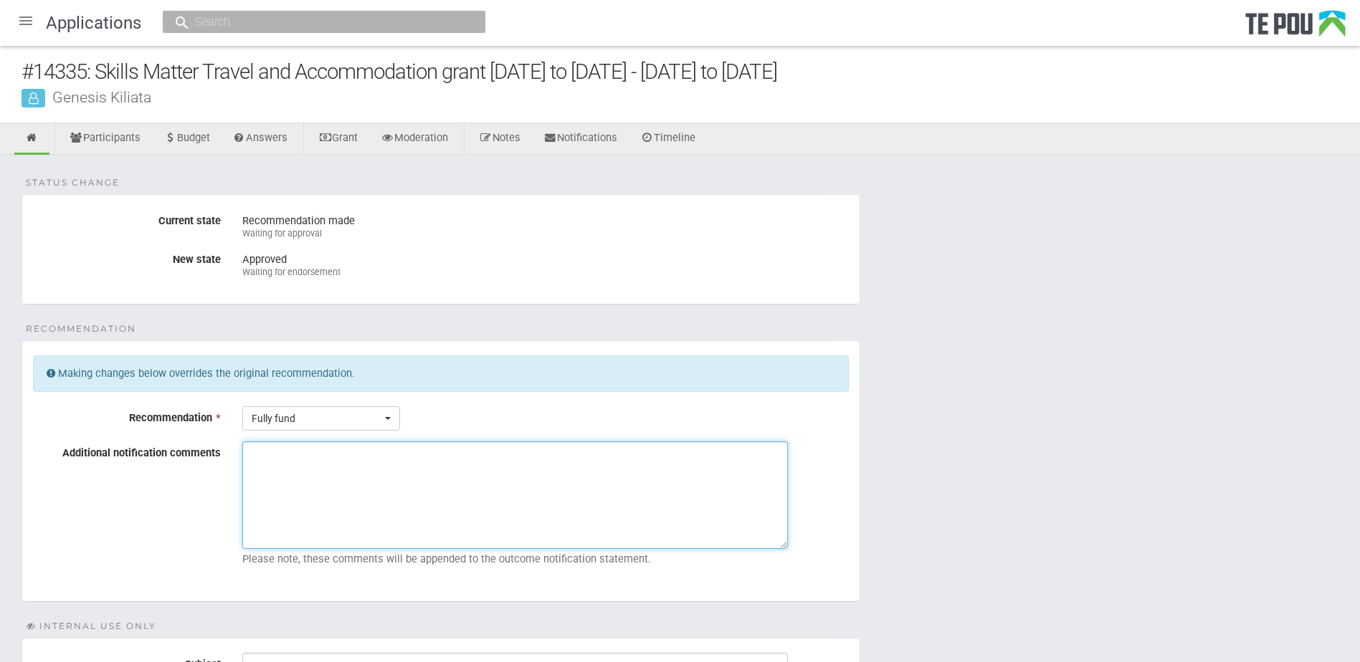
click at [267, 468] on textarea "Additional notification comments" at bounding box center [515, 496] width 546 height 108
drag, startPoint x: 435, startPoint y: 456, endPoint x: 153, endPoint y: 460, distance: 281.8
click at [153, 460] on div "Additional notification comments Genesis is a Skills Matter student Please note…" at bounding box center [440, 507] width 837 height 131
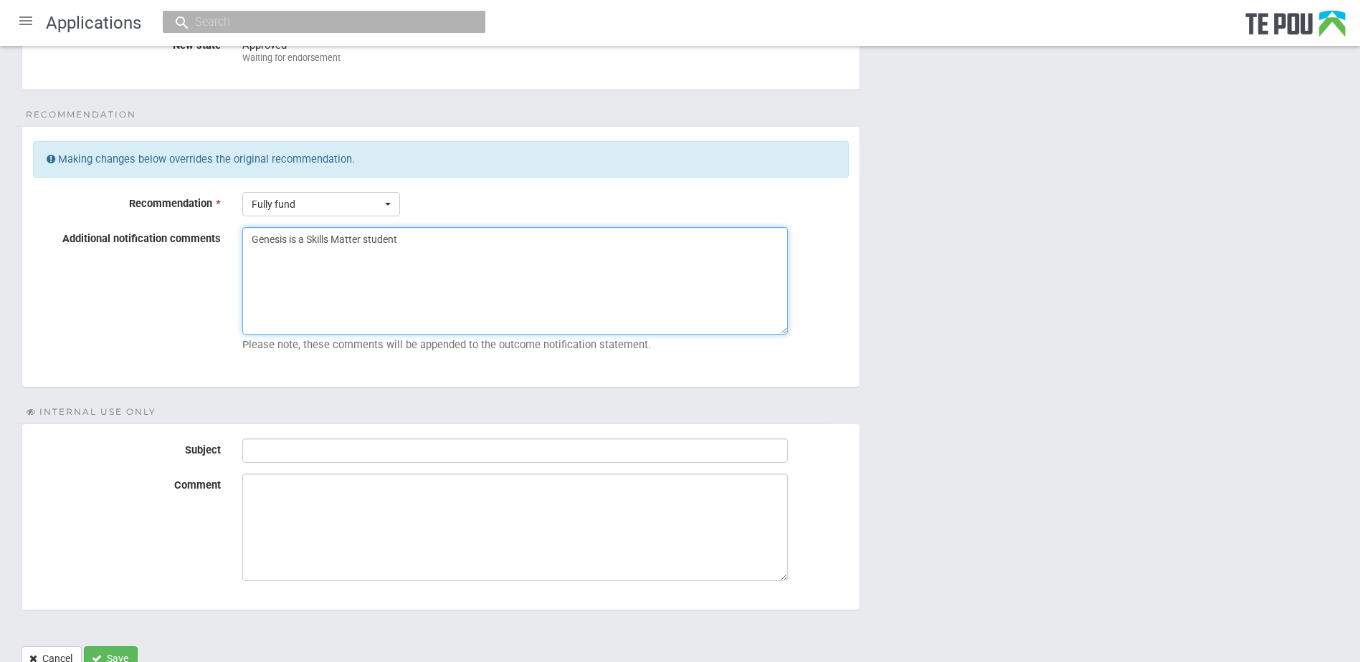
scroll to position [273, 0]
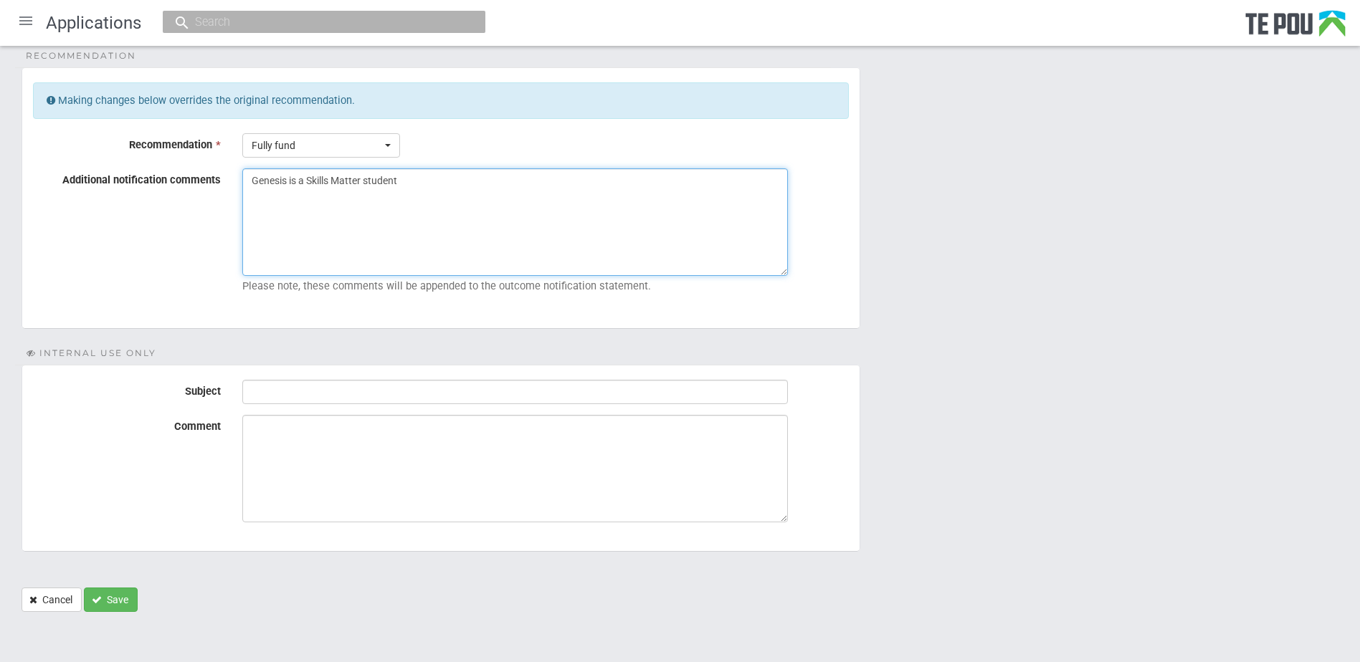
type textarea "Genesis is a Skills Matter student"
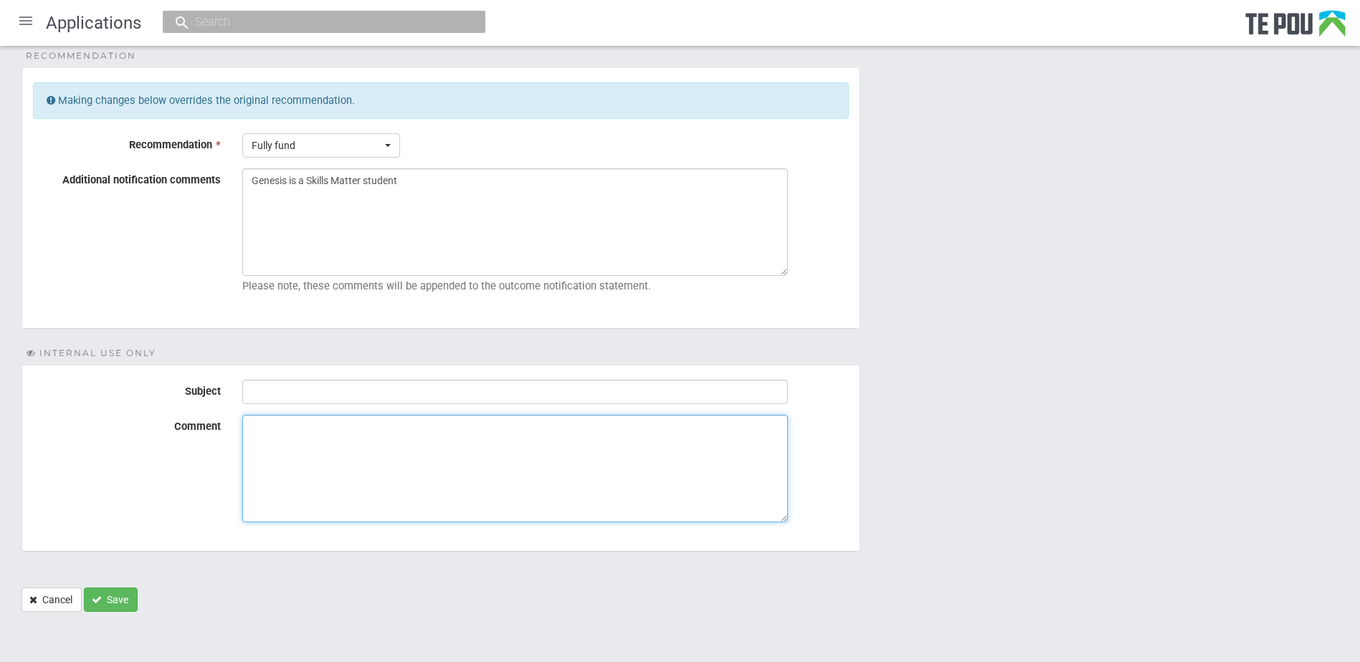
click at [257, 428] on textarea "Comment" at bounding box center [515, 469] width 546 height 108
paste textarea "Genesis is a Skills Matter student"
type textarea "Genesis is a Skills Matter student"
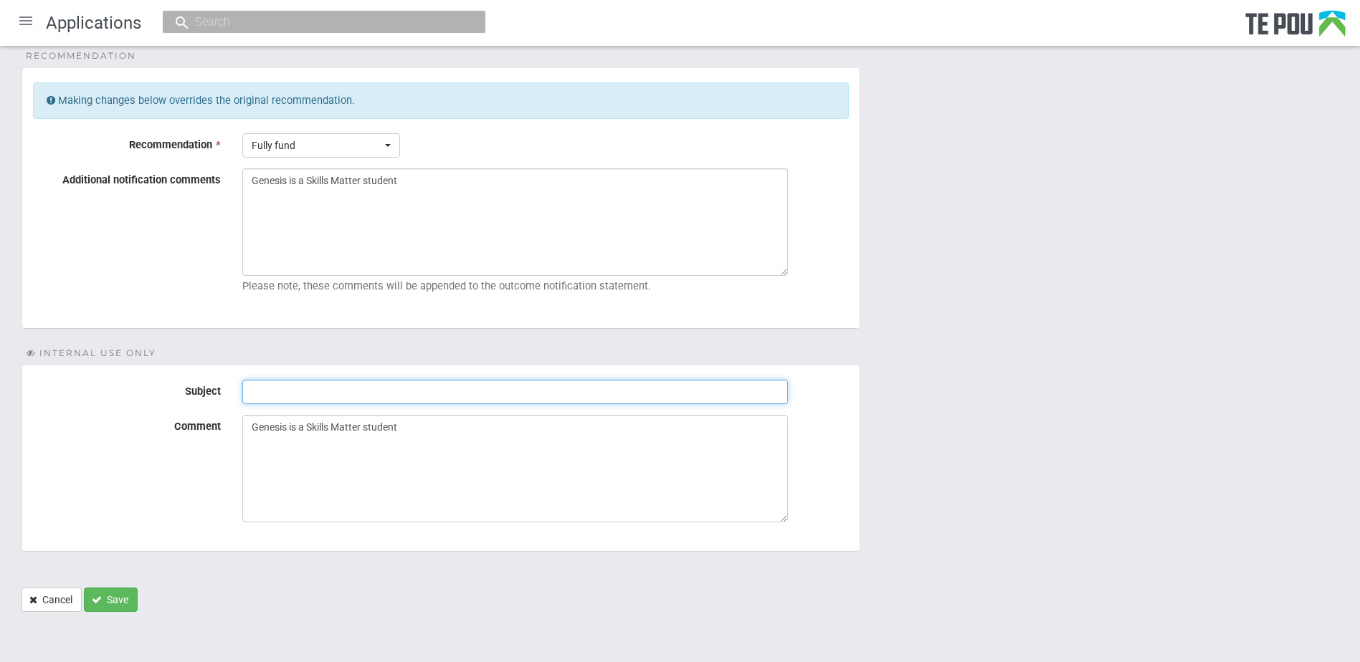
click at [257, 391] on input "Subject" at bounding box center [515, 392] width 546 height 24
type input "Ready for endorsement"
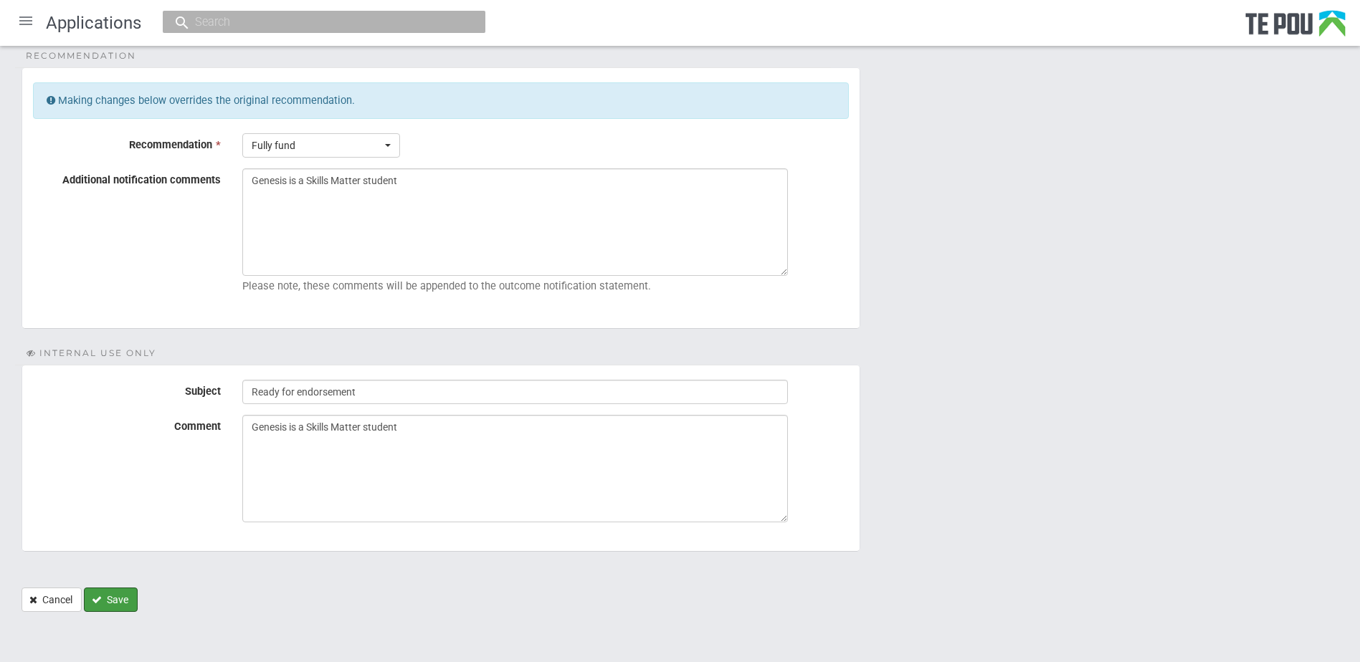
click at [118, 604] on button "Save" at bounding box center [111, 600] width 54 height 24
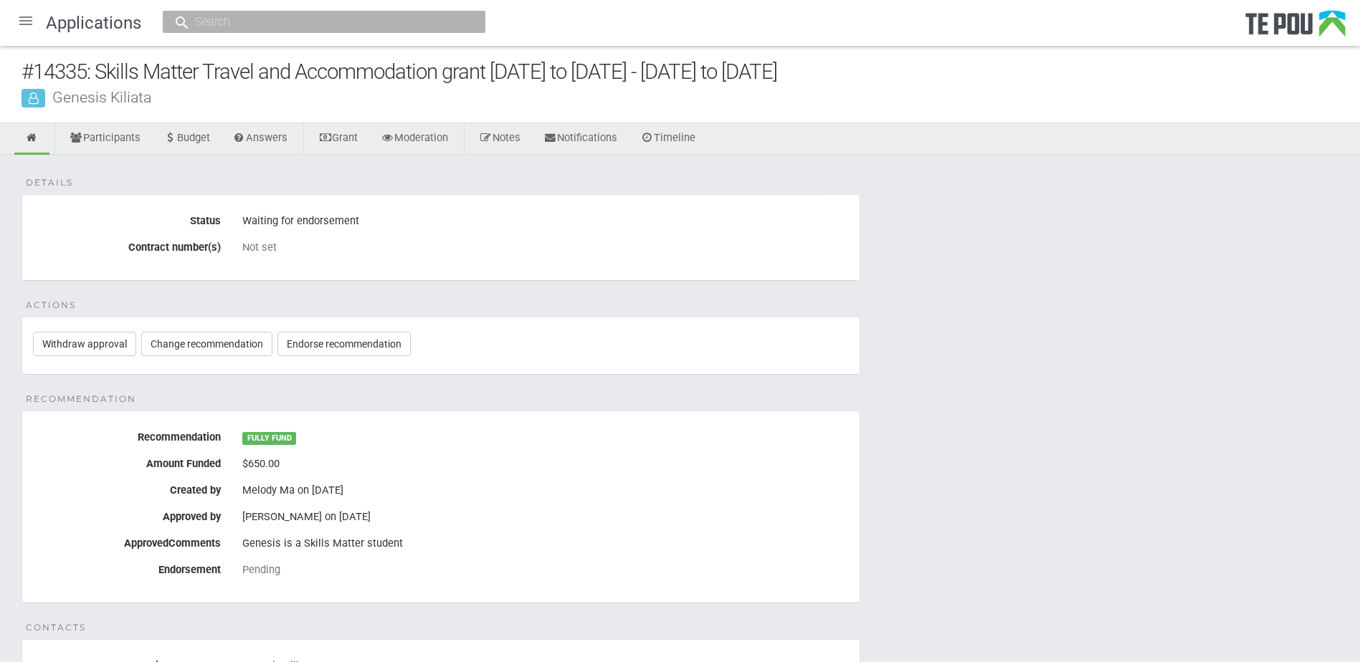
click at [22, 23] on div at bounding box center [26, 21] width 34 height 34
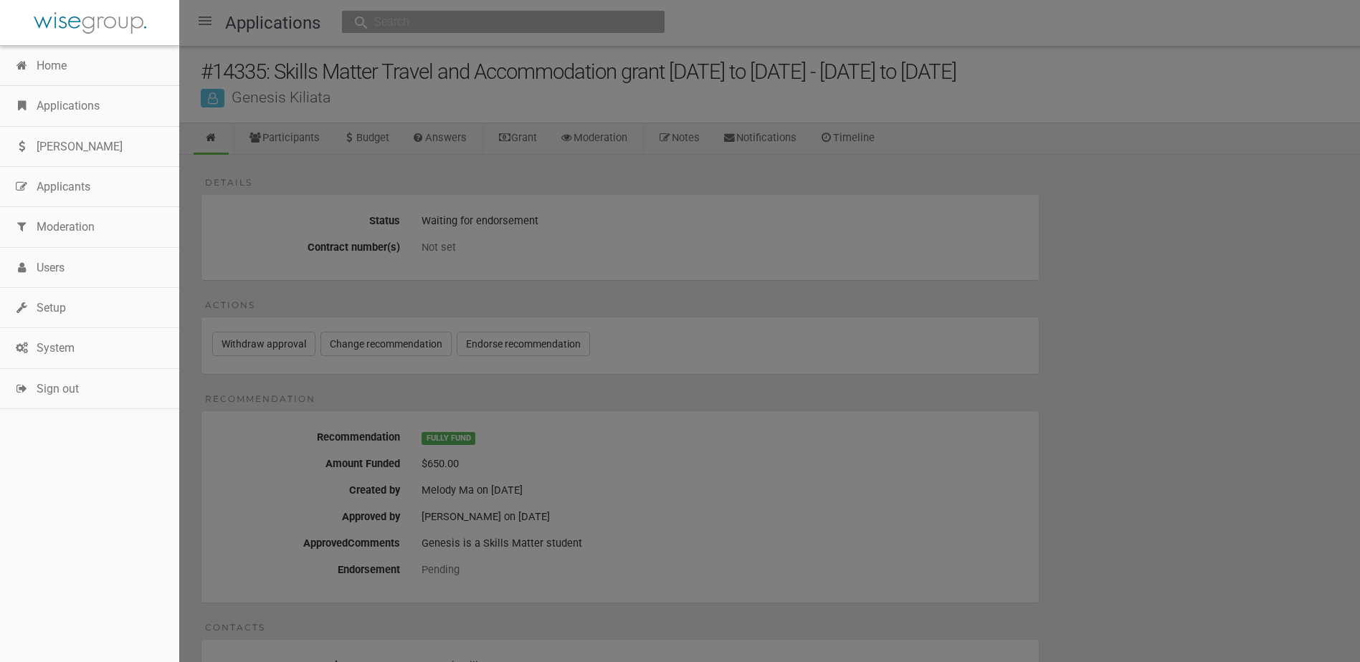
click at [80, 100] on link "Applications" at bounding box center [89, 106] width 179 height 40
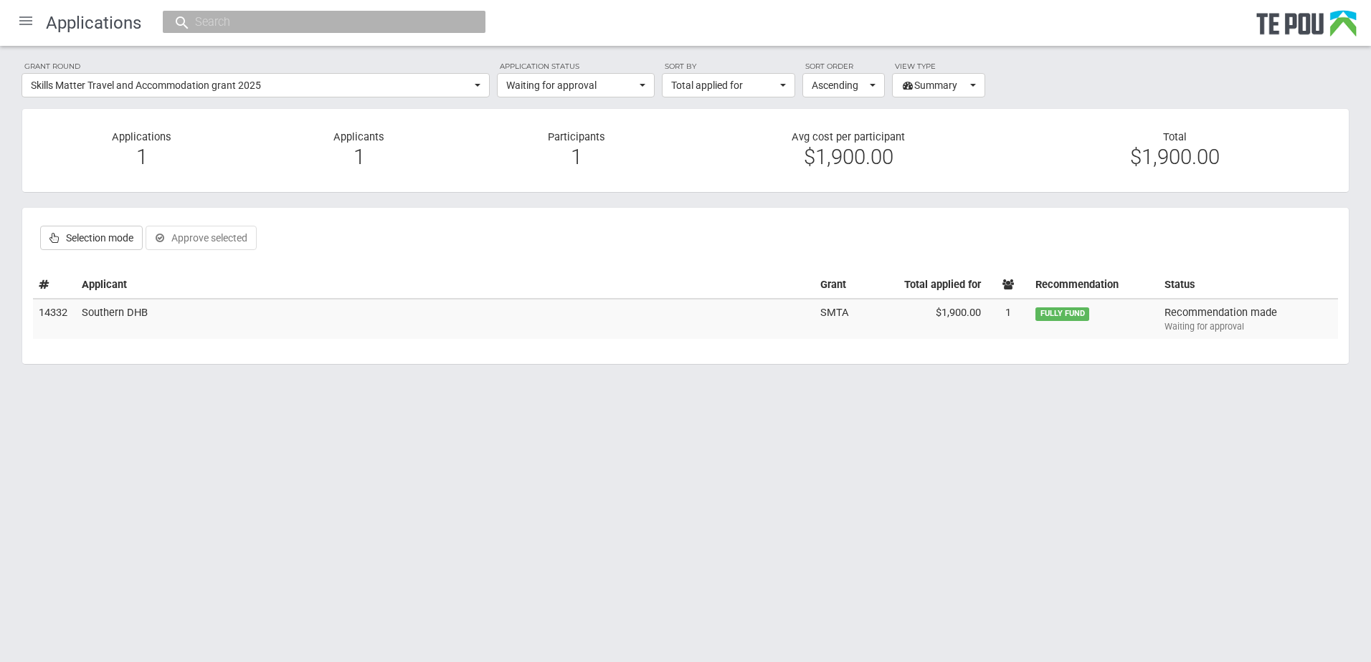
click at [835, 490] on html "Home Applications [PERSON_NAME] Applicants Organisations Individuals Moderation…" at bounding box center [685, 331] width 1371 height 662
